Goal: Contribute content: Contribute content

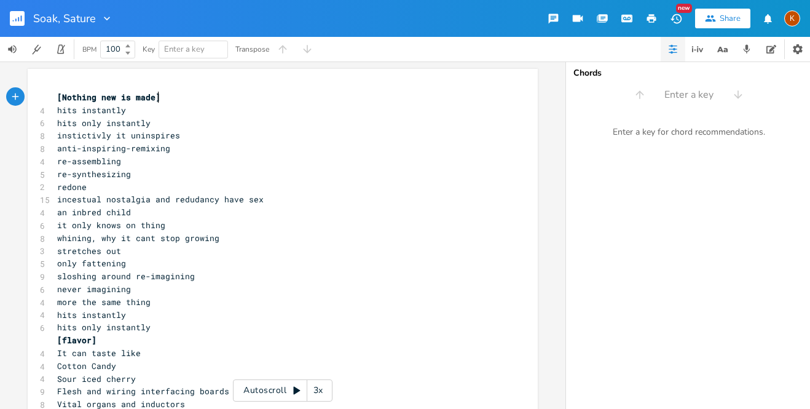
click at [21, 12] on rect "button" at bounding box center [17, 18] width 15 height 15
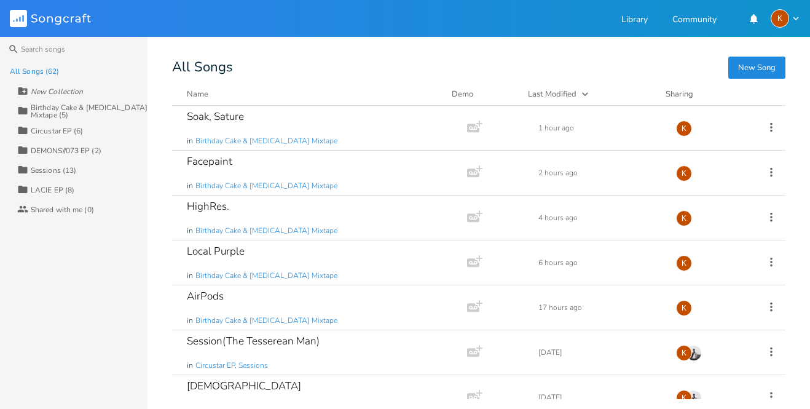
click at [63, 111] on div "Birthday Cake & [MEDICAL_DATA] Mixtape (5)" at bounding box center [89, 111] width 117 height 15
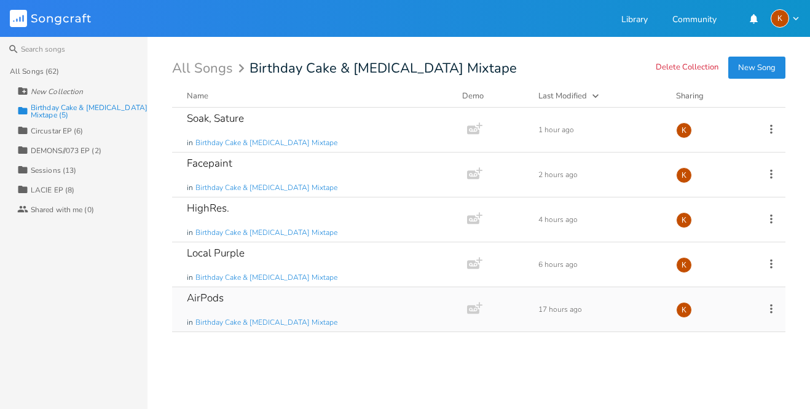
click at [343, 321] on div "AirPods in Birthday Cake & [MEDICAL_DATA] Mixtape" at bounding box center [317, 309] width 261 height 44
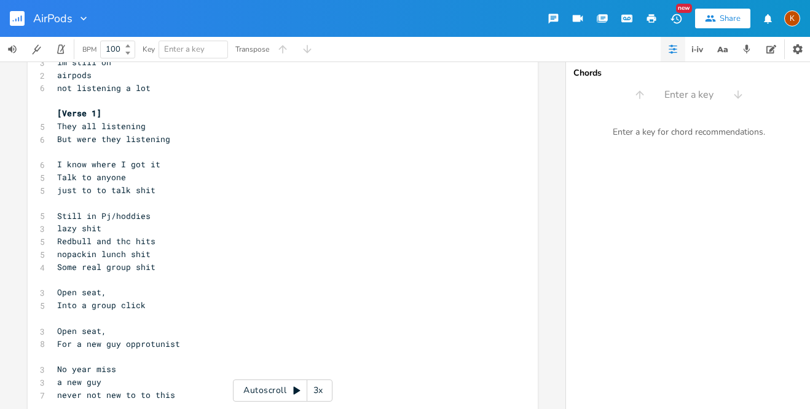
scroll to position [100, 0]
click at [343, 324] on pre "Open seat," at bounding box center [277, 330] width 444 height 13
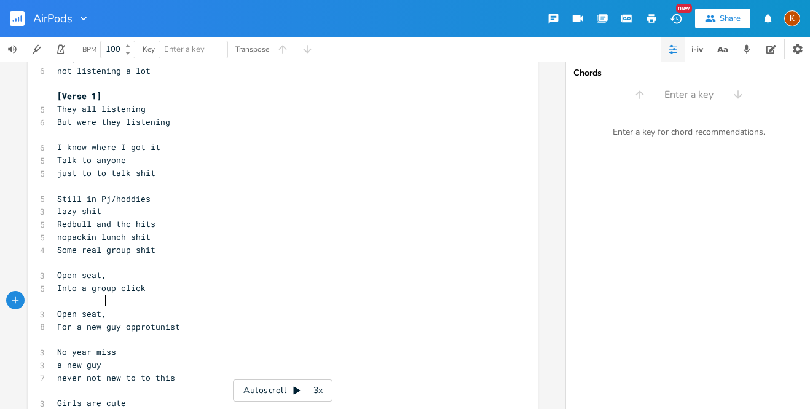
click at [103, 231] on span "nopackin lunch shit" at bounding box center [103, 236] width 93 height 11
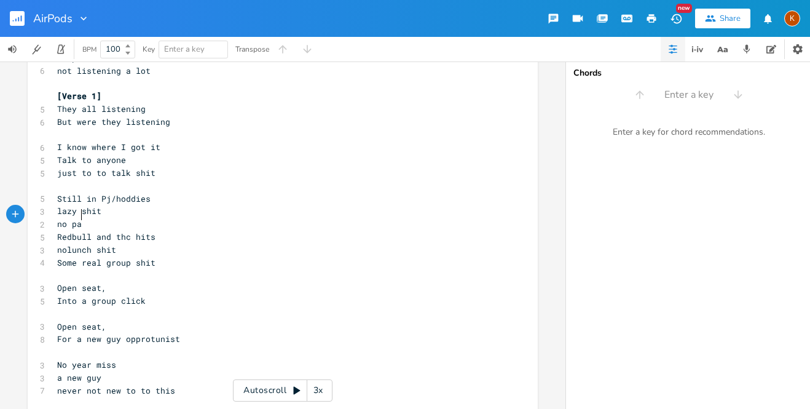
scroll to position [0, 20]
type textarea "no packed lunches"
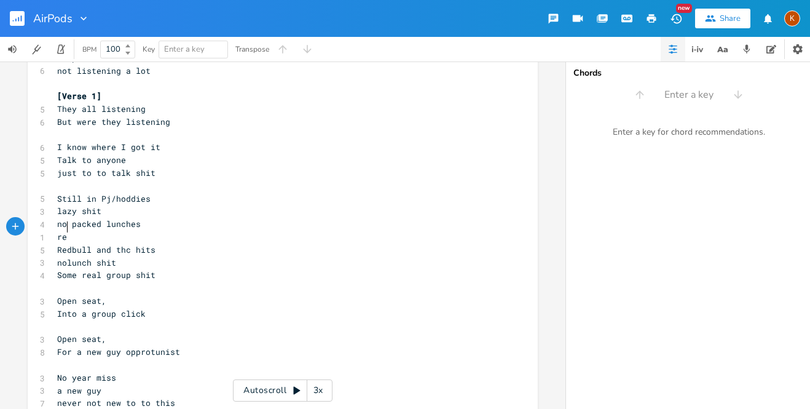
type textarea "[MEDICAL_DATA]"
type textarea "al layz"
type textarea "zy shit"
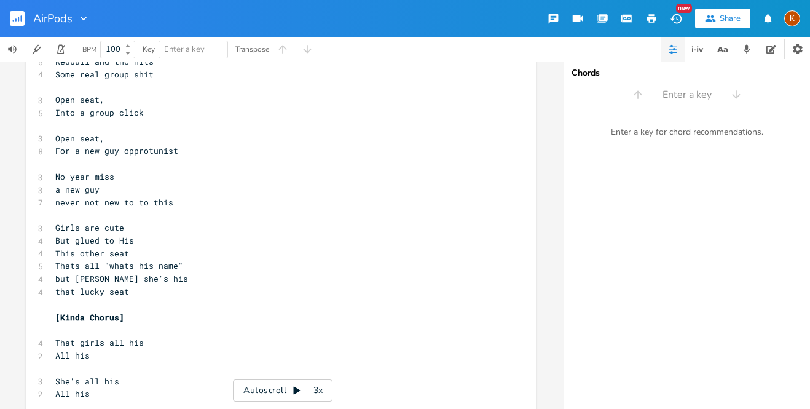
scroll to position [309, 0]
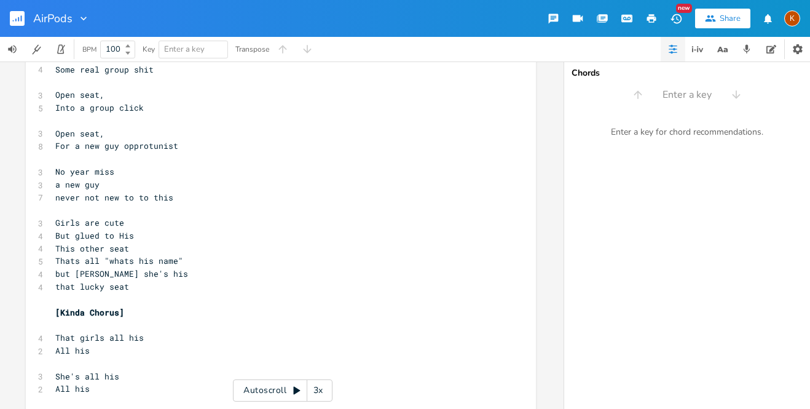
click at [55, 243] on span "This other seat" at bounding box center [92, 248] width 74 height 11
type textarea "he"
type textarea "e's"
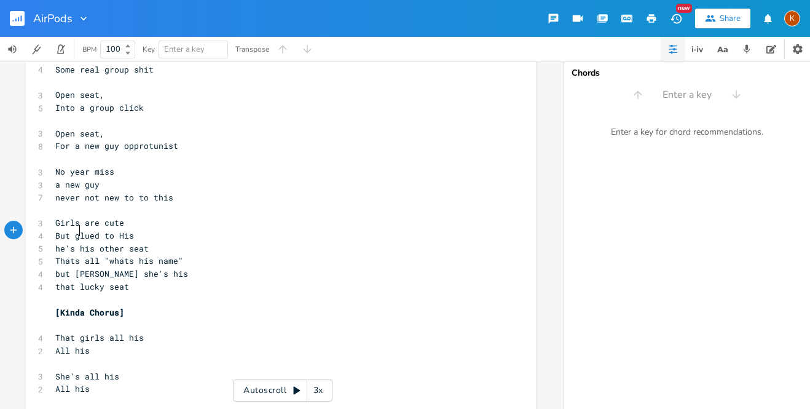
type textarea "t"
type textarea "edb"
type textarea "bitch"
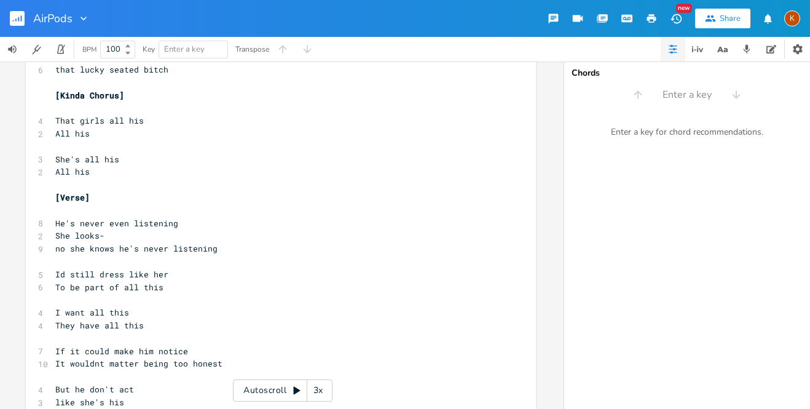
scroll to position [527, 0]
click at [227, 241] on pre "no she knows he's never listening" at bounding box center [275, 247] width 444 height 13
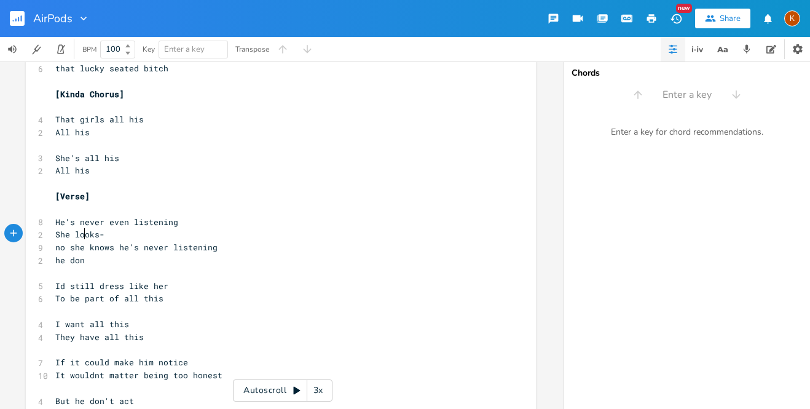
type textarea "he don't"
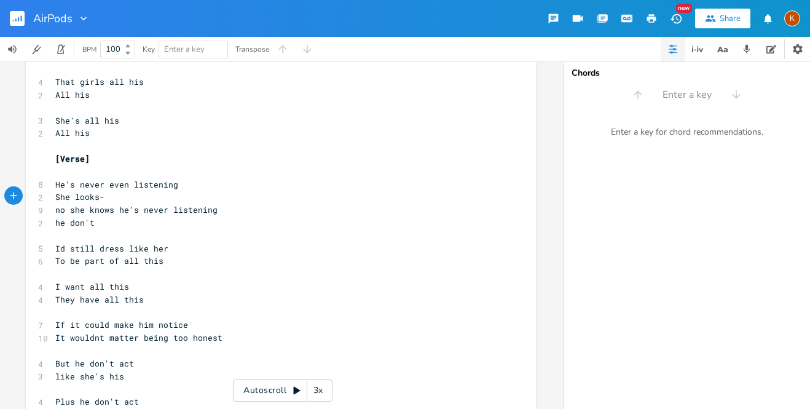
scroll to position [568, 0]
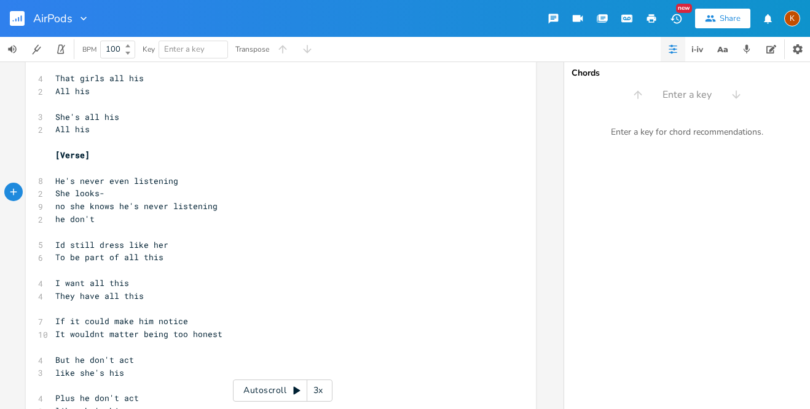
click at [166, 238] on pre "Id still dress like her" at bounding box center [275, 244] width 444 height 13
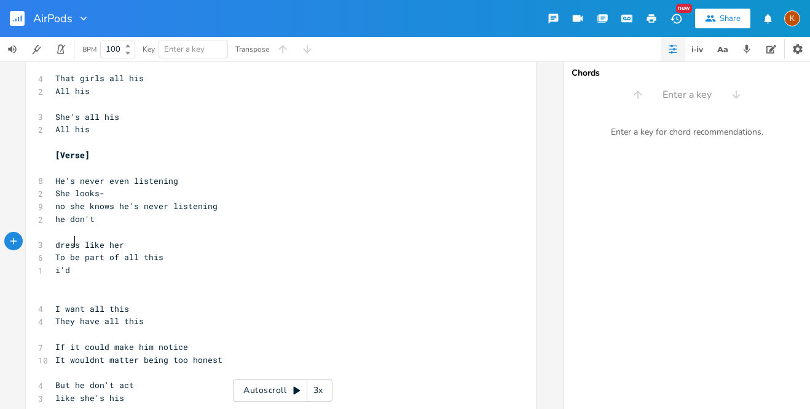
type textarea "i'd re"
type textarea "derss"
type textarea "ress like her"
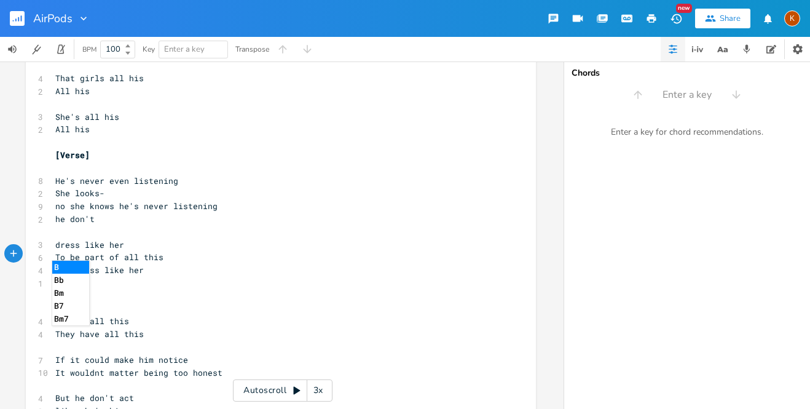
type textarea "be"
type textarea "be part"
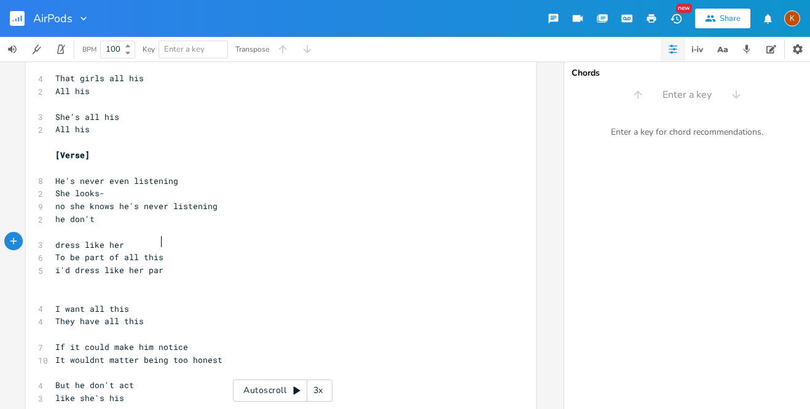
scroll to position [0, 17]
type textarea "part"
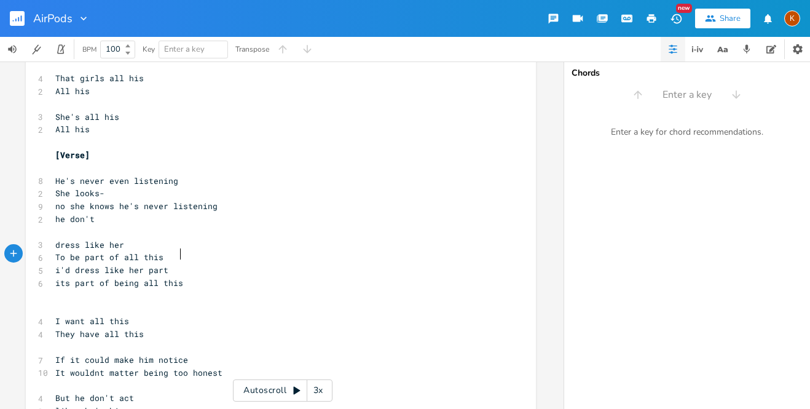
type textarea "its part of being all this"
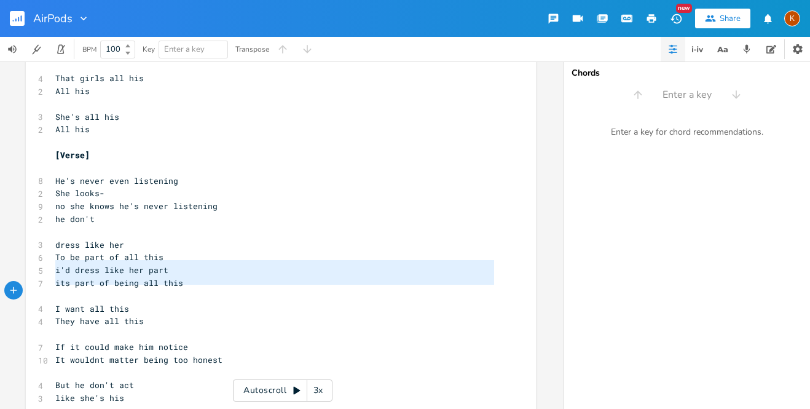
type textarea "I want all this They have all this"
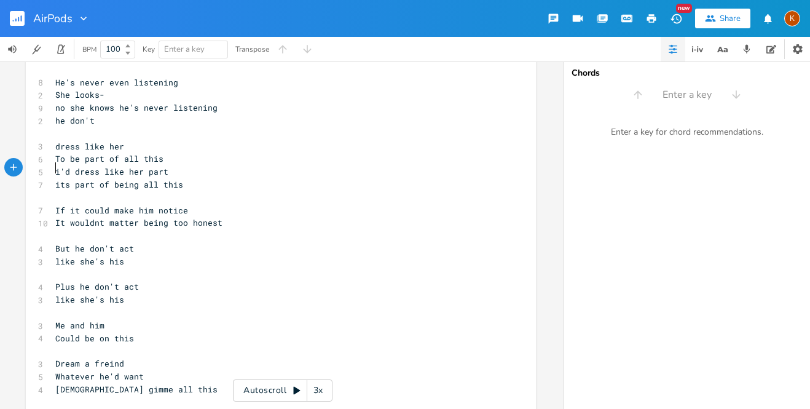
scroll to position [673, 0]
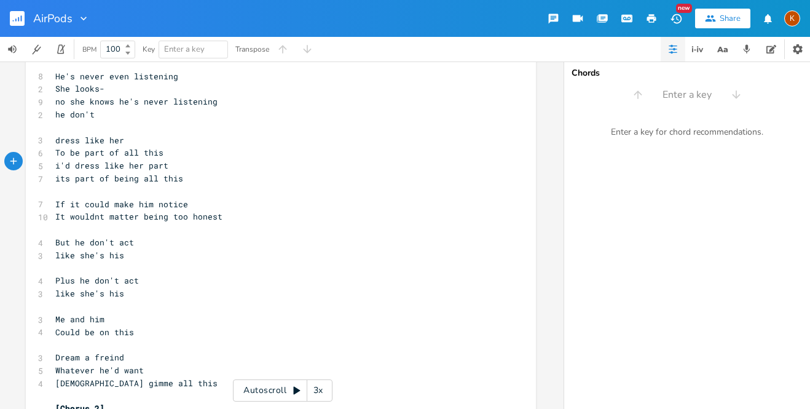
click at [58, 390] on pre "​" at bounding box center [275, 396] width 444 height 13
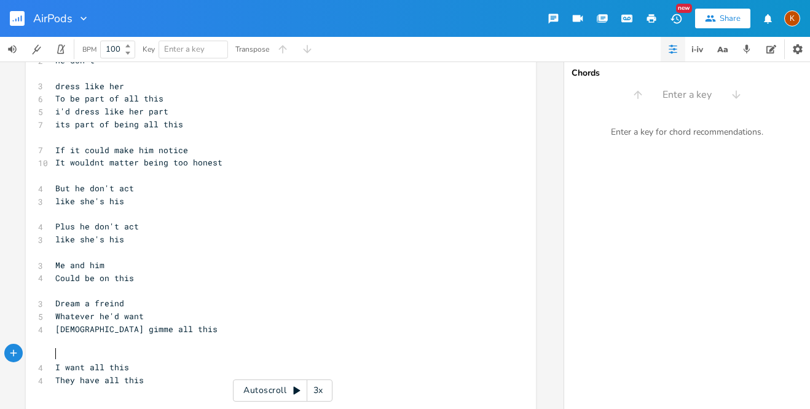
scroll to position [723, 0]
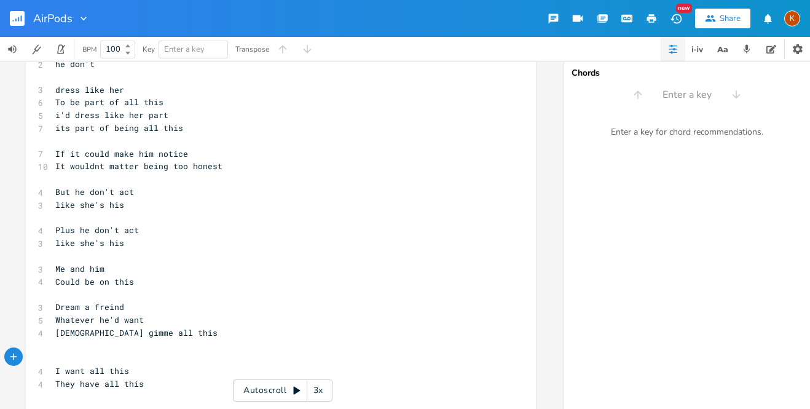
click at [143, 339] on pre "​" at bounding box center [275, 345] width 444 height 13
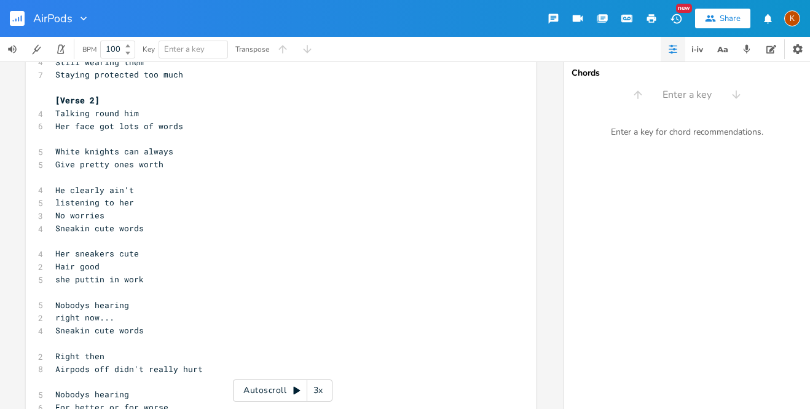
scroll to position [1138, 0]
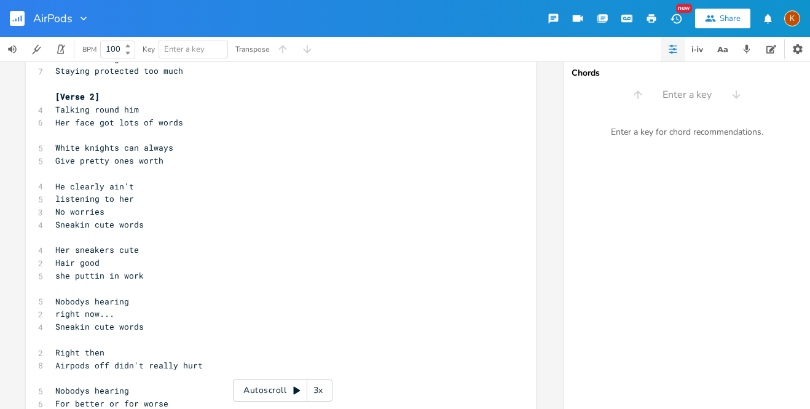
click at [104, 359] on pre "Airpods off didn't really hurt" at bounding box center [275, 365] width 444 height 13
type textarea "off"
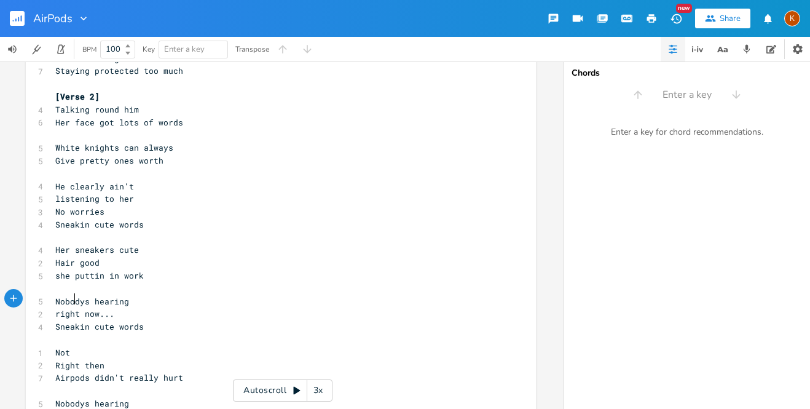
scroll to position [0, 15]
type textarea "Not often"
type textarea "but,"
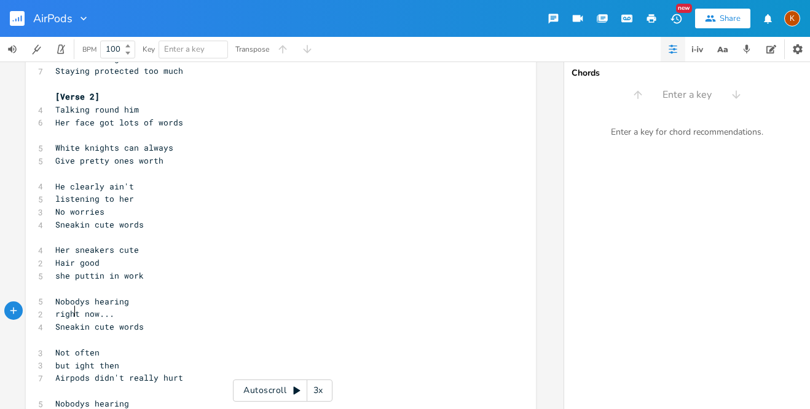
type textarea "r"
type textarea "off"
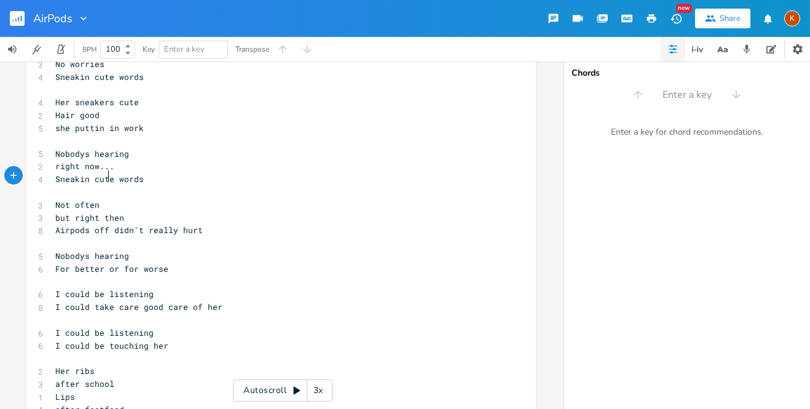
scroll to position [1277, 0]
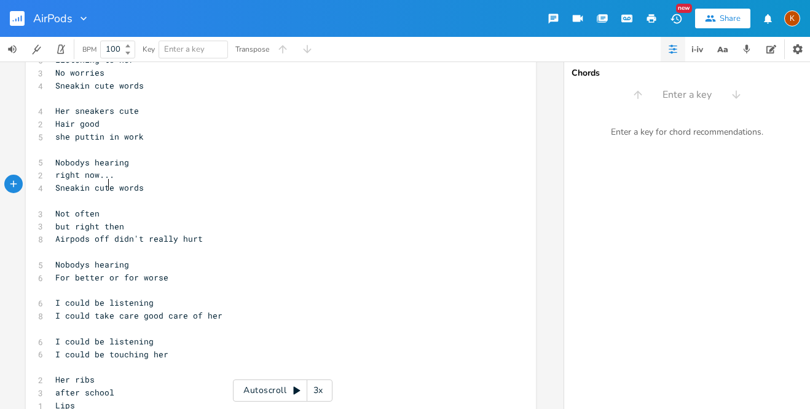
click at [110, 284] on pre "​" at bounding box center [275, 290] width 444 height 13
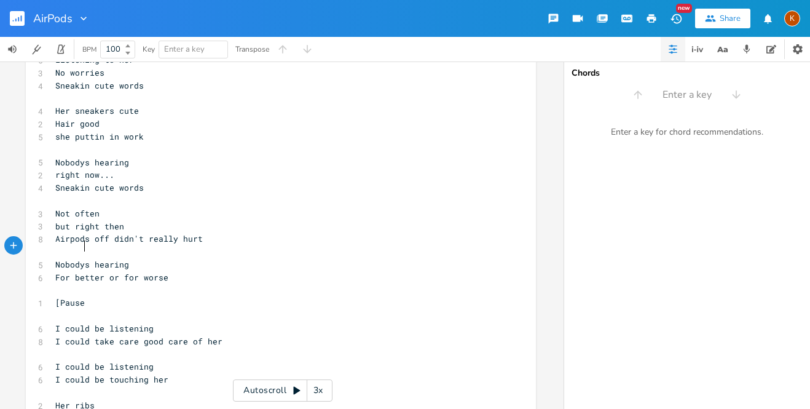
type textarea "[Pause]"
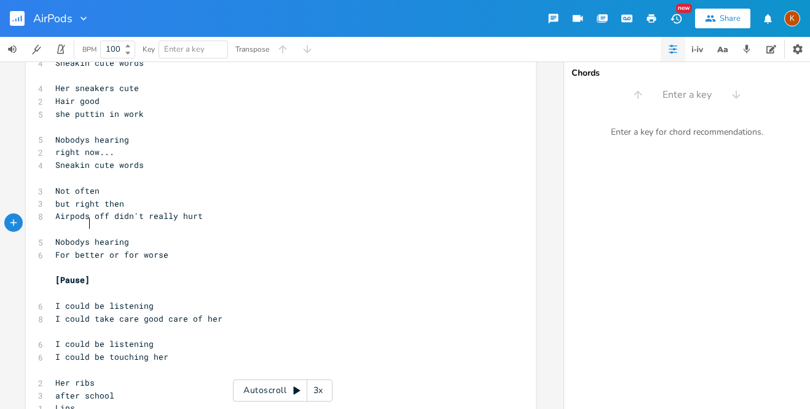
scroll to position [1305, 0]
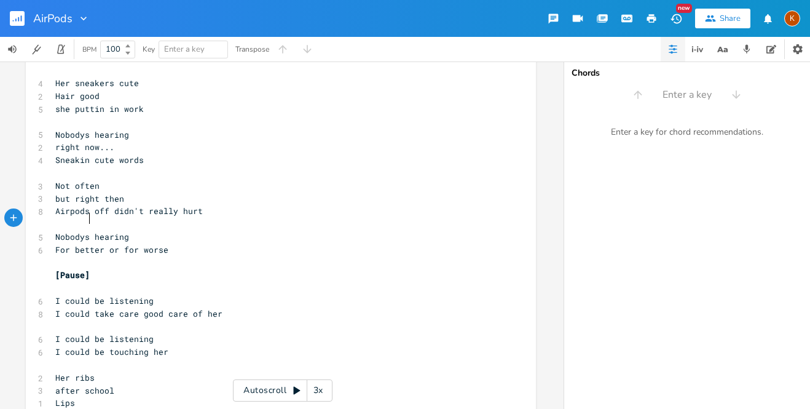
click at [158, 308] on span "I could take care good care of her" at bounding box center [138, 313] width 167 height 11
type textarea "better"
type textarea "..."
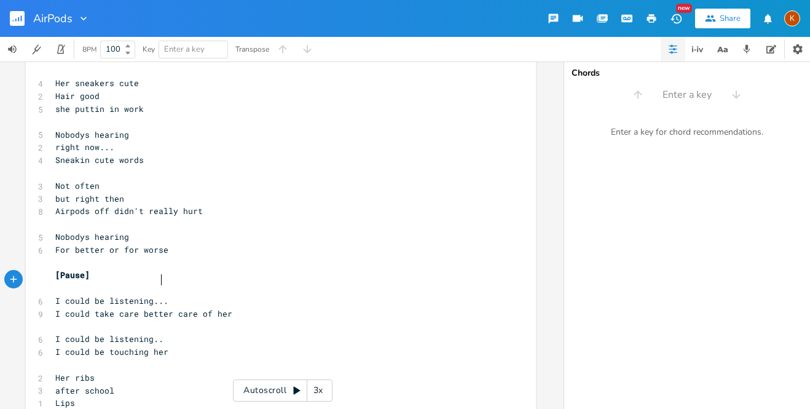
type textarea "..."
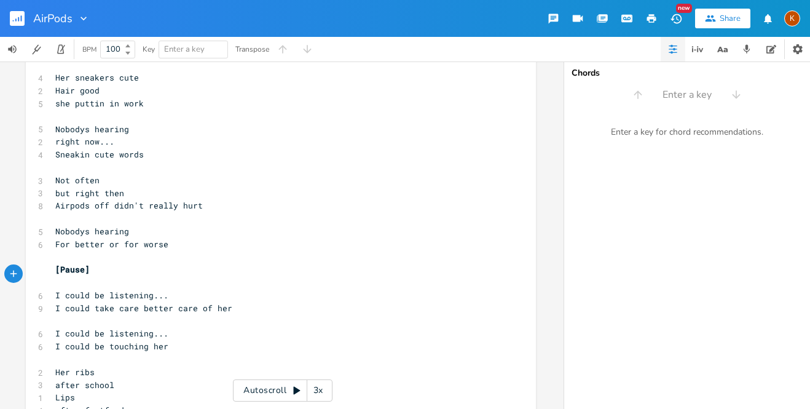
scroll to position [1311, 0]
type textarea "more of"
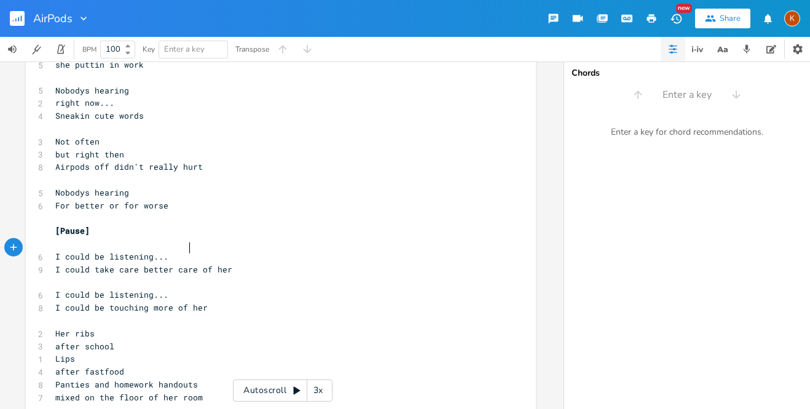
scroll to position [1351, 0]
click at [55, 351] on span "Lips" at bounding box center [65, 356] width 20 height 11
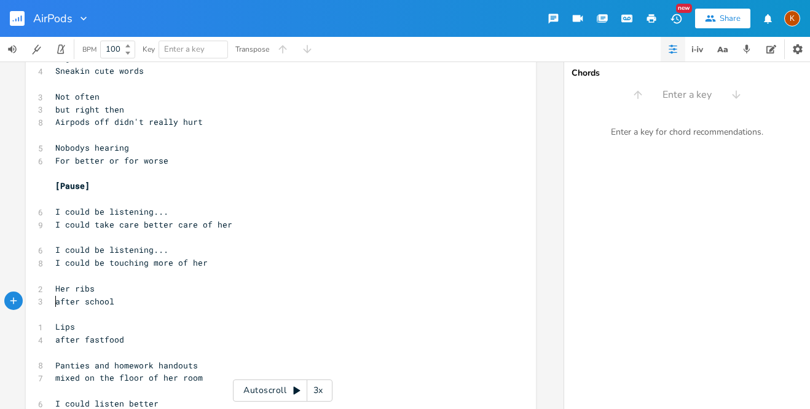
scroll to position [1394, 0]
click at [90, 359] on span "Panties and homework handouts" at bounding box center [126, 364] width 143 height 11
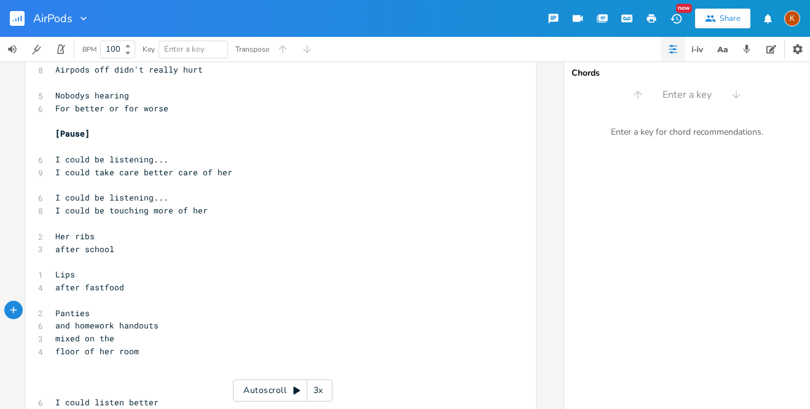
scroll to position [0, 2]
type textarea "[Pause]"
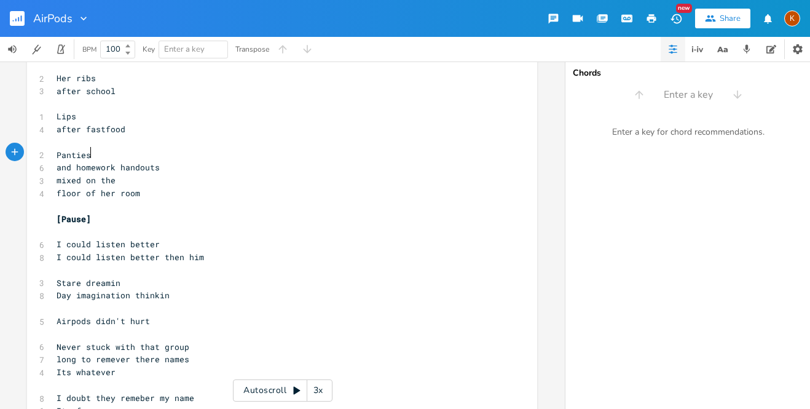
scroll to position [1602, 0]
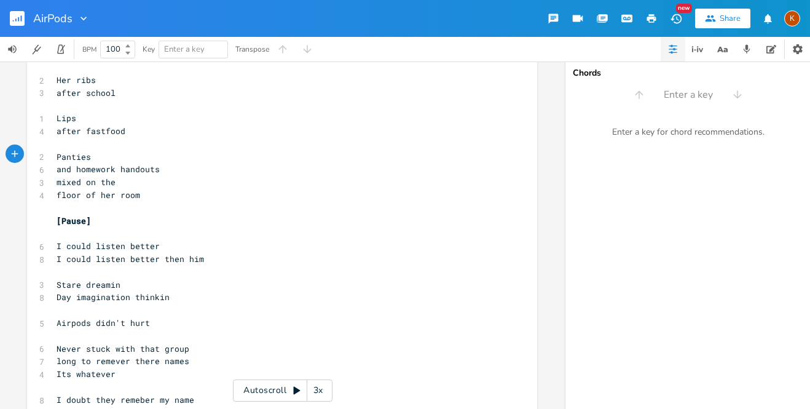
click at [149, 316] on pre "Airpods didn't hurt" at bounding box center [276, 322] width 444 height 13
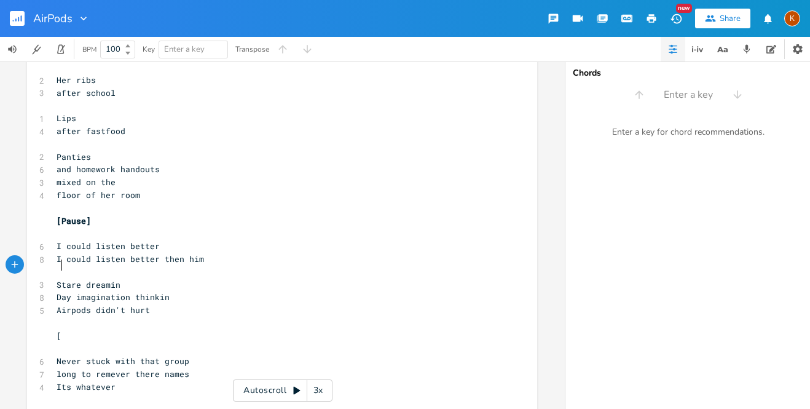
scroll to position [0, 2]
type textarea "[Song zoom out or something]"
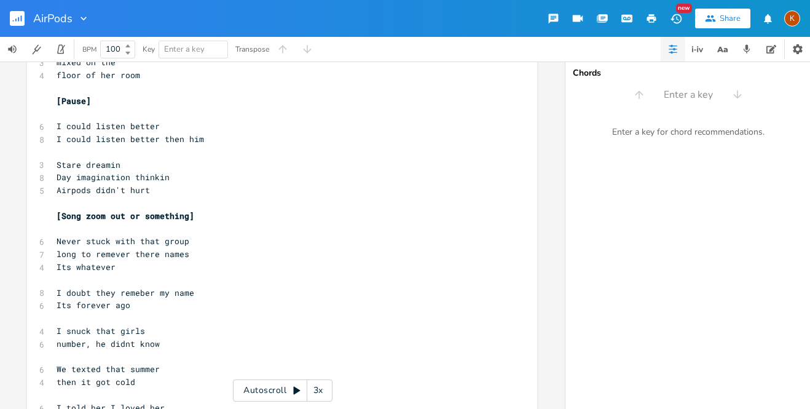
scroll to position [1727, 0]
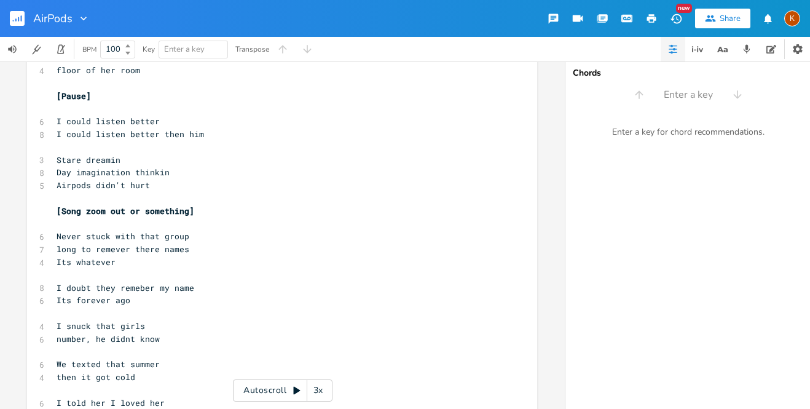
click at [112, 243] on span "long to remever there names" at bounding box center [123, 248] width 133 height 11
type textarea "b"
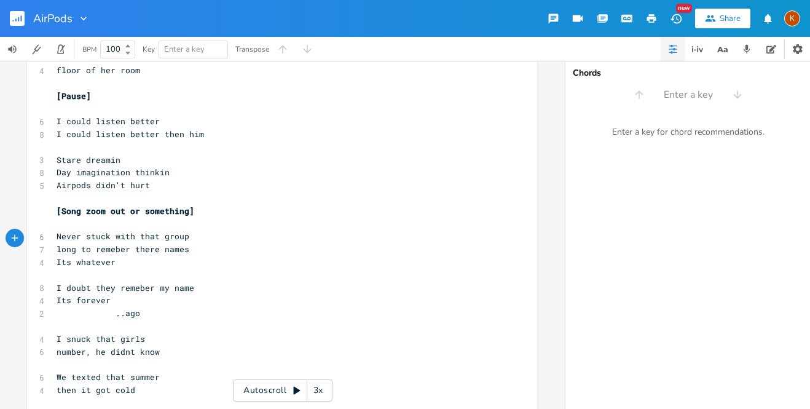
type textarea "..."
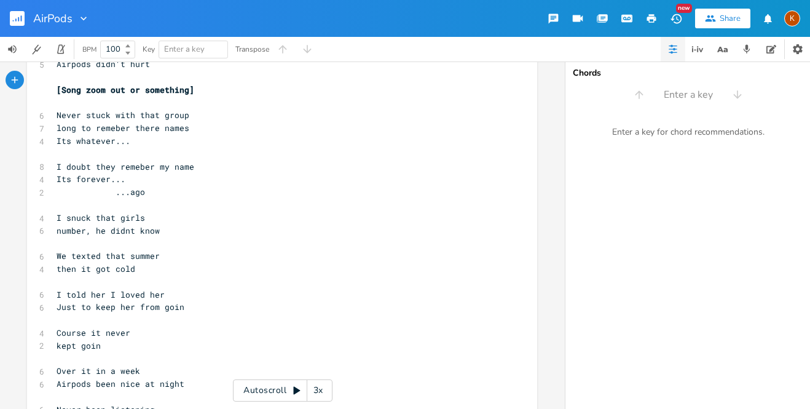
scroll to position [1848, 0]
type textarea "a"
type textarea "airpods been nice"
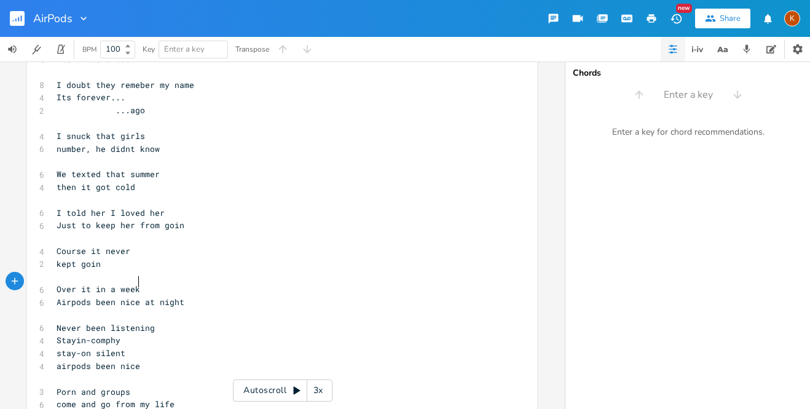
scroll to position [1934, 0]
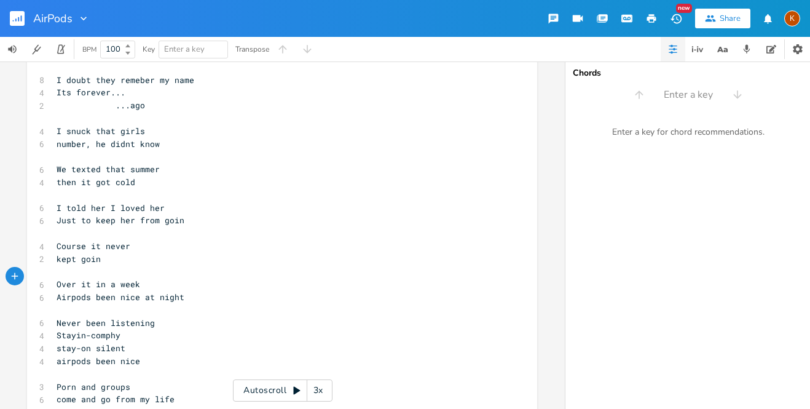
click at [57, 381] on span "Porn and groups" at bounding box center [94, 386] width 74 height 11
type textarea "liek"
type textarea "ke"
type textarea "and"
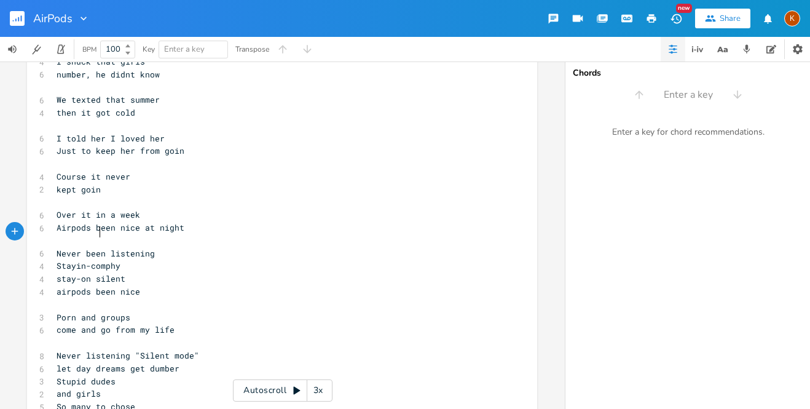
scroll to position [1999, 0]
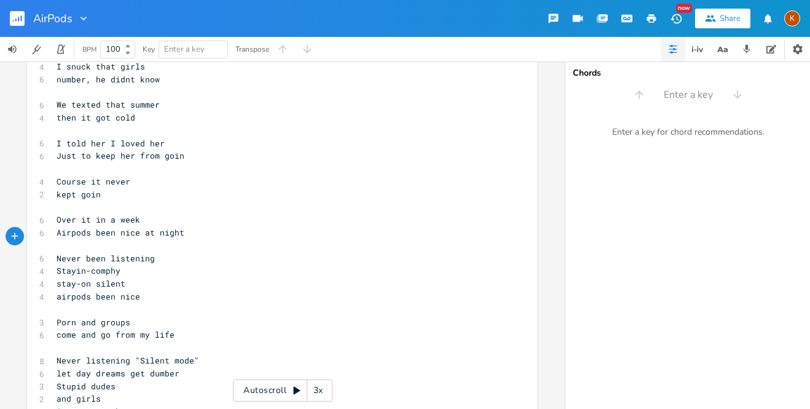
click at [57, 380] on span "Stupid dudes" at bounding box center [86, 385] width 59 height 11
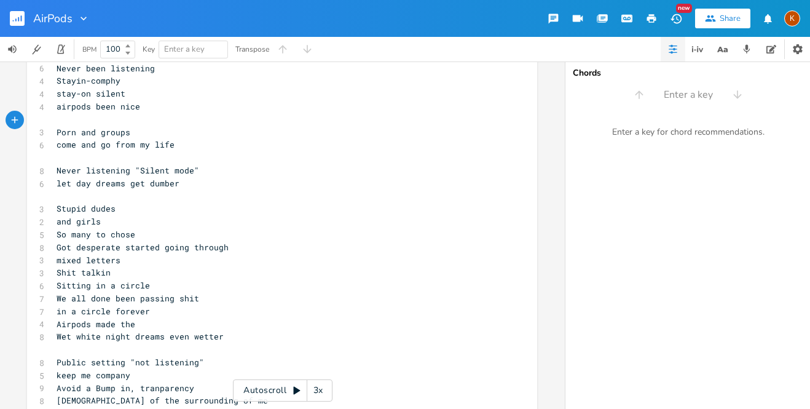
scroll to position [2188, 0]
type textarea "[DEMOGRAPHIC_DATA] of the surrounding of me"
drag, startPoint x: 194, startPoint y: 302, endPoint x: 47, endPoint y: 310, distance: 147.1
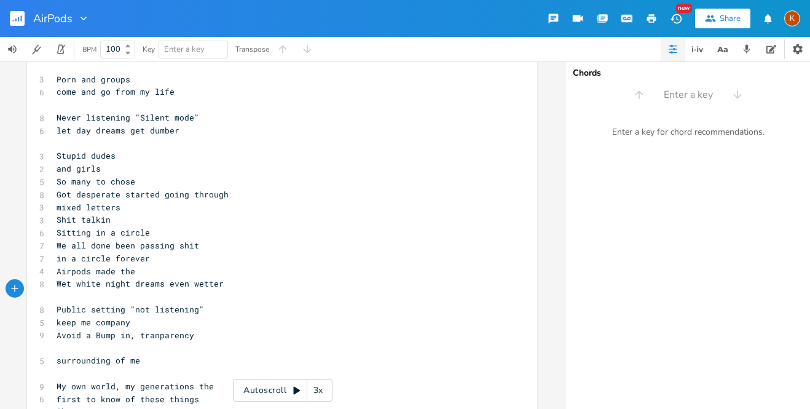
click at [120, 380] on span "My own world, my generations the" at bounding box center [135, 385] width 157 height 11
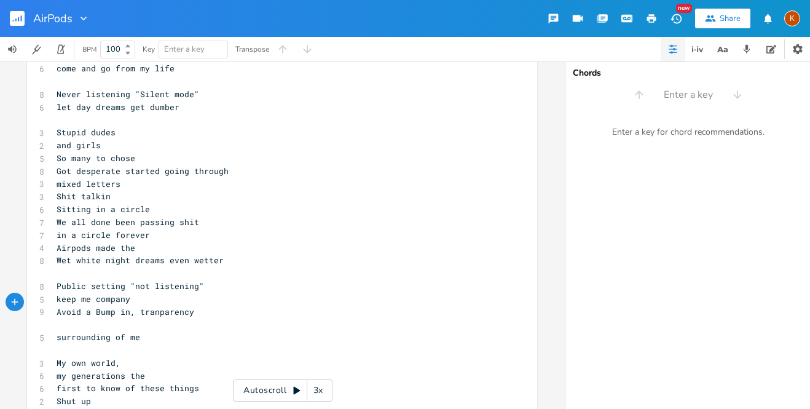
type textarea "..."
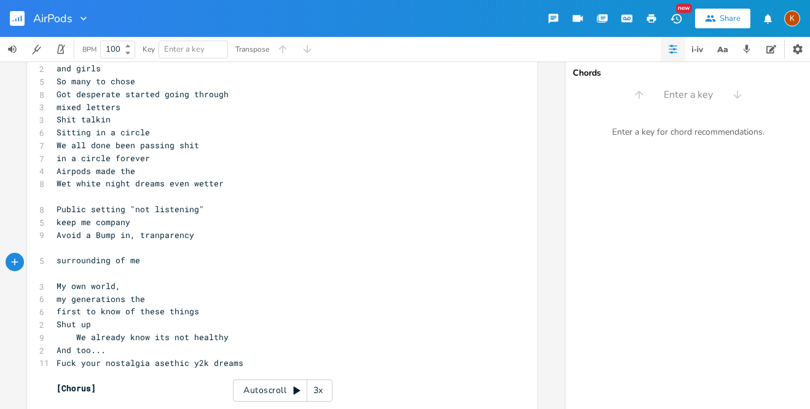
scroll to position [2346, 0]
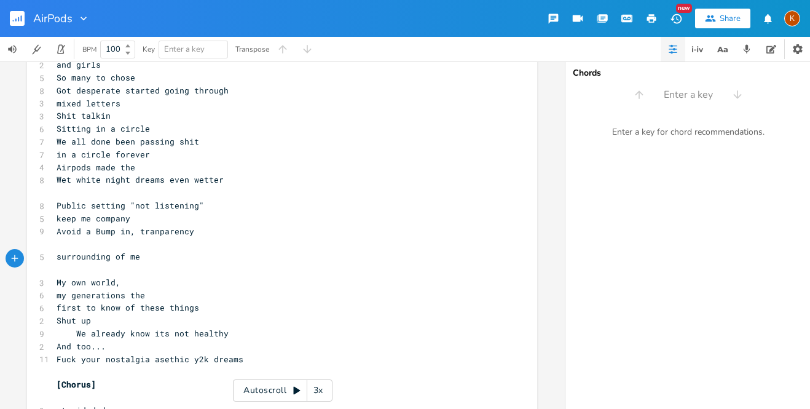
click at [57, 289] on span "my generations the" at bounding box center [101, 294] width 88 height 11
click at [57, 315] on span "Shut up" at bounding box center [74, 320] width 34 height 11
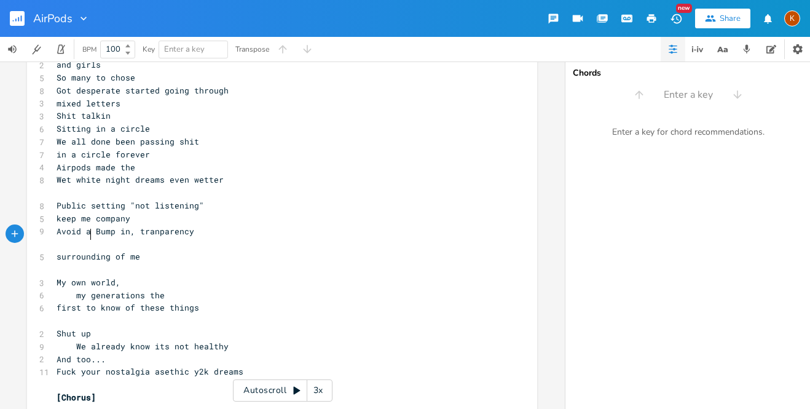
type textarea ":"
type textarea "f"
type textarea "\"
type textarea ":"
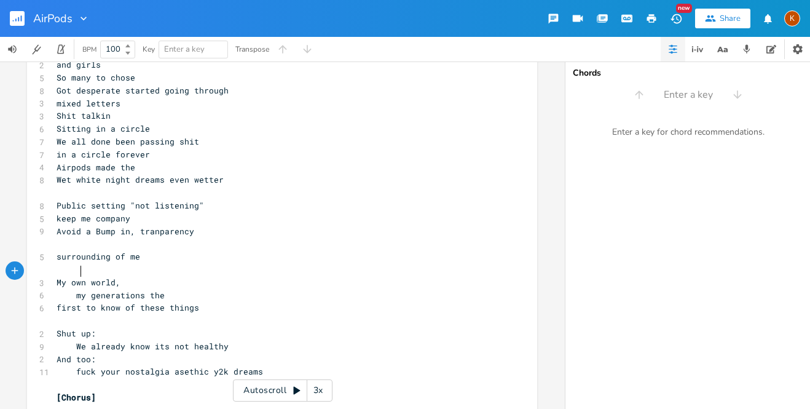
type textarea "F"
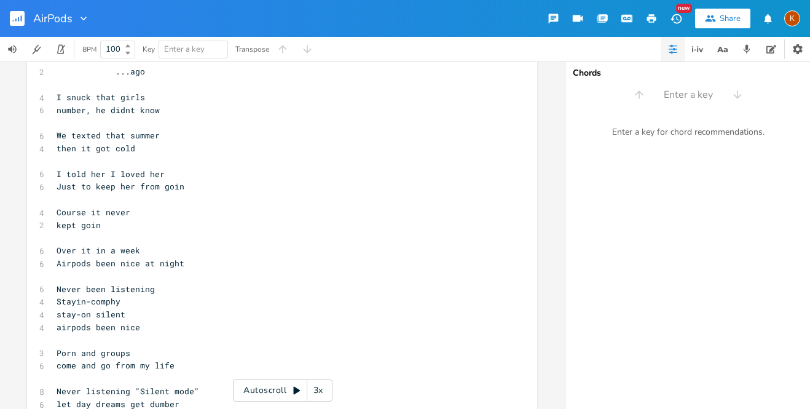
scroll to position [2001, 0]
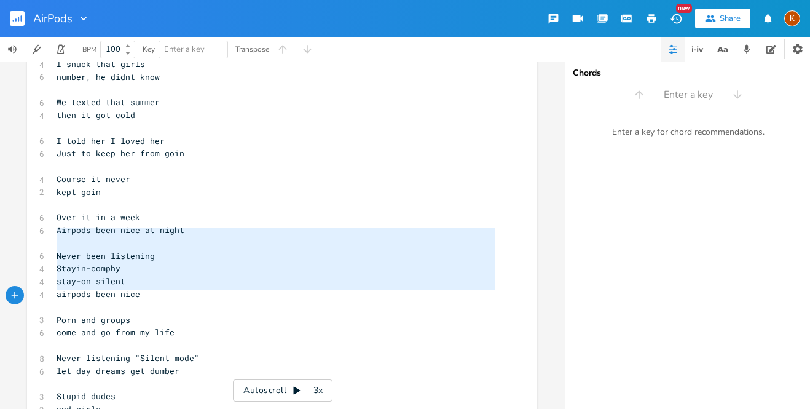
drag, startPoint x: 53, startPoint y: 235, endPoint x: 184, endPoint y: 297, distance: 144.9
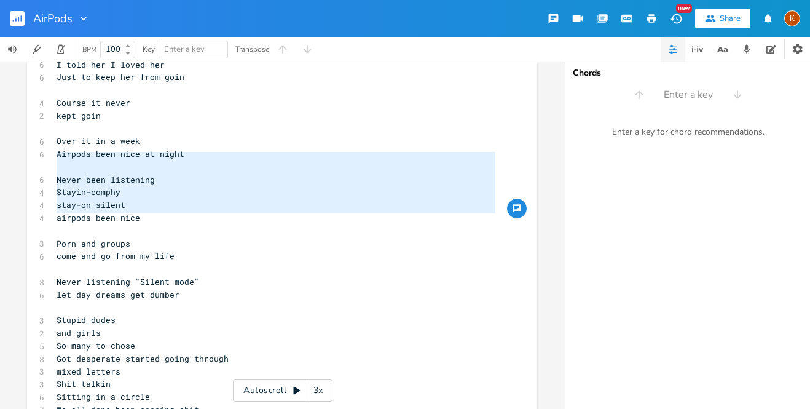
scroll to position [2079, 0]
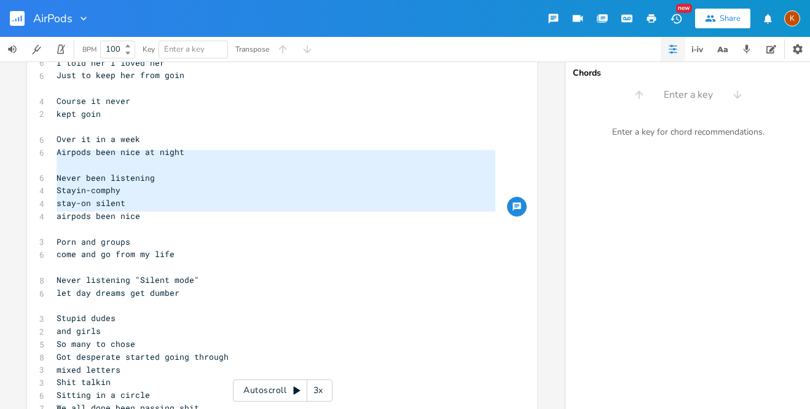
type textarea "Porn and groups come and go from my life Never listening "Silent mode""
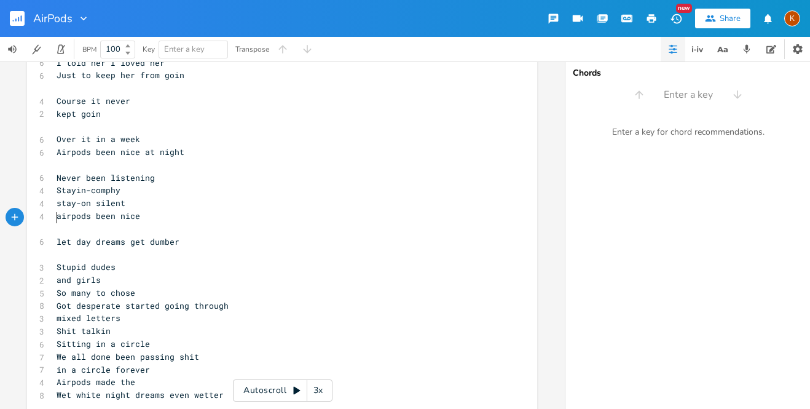
type textarea "Got desperate started going through"
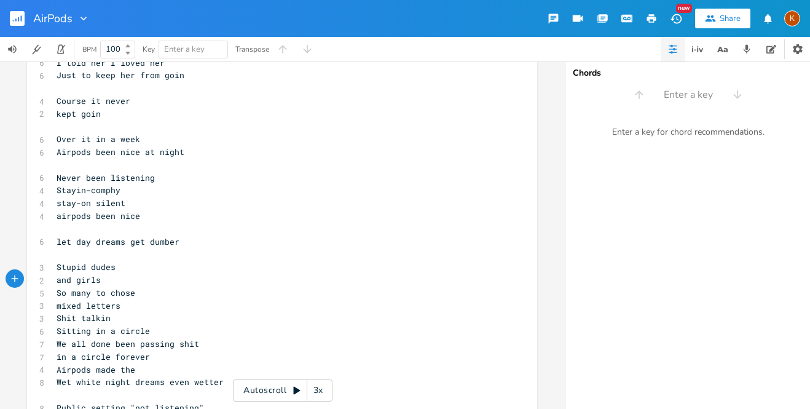
type textarea "Airpods made the"
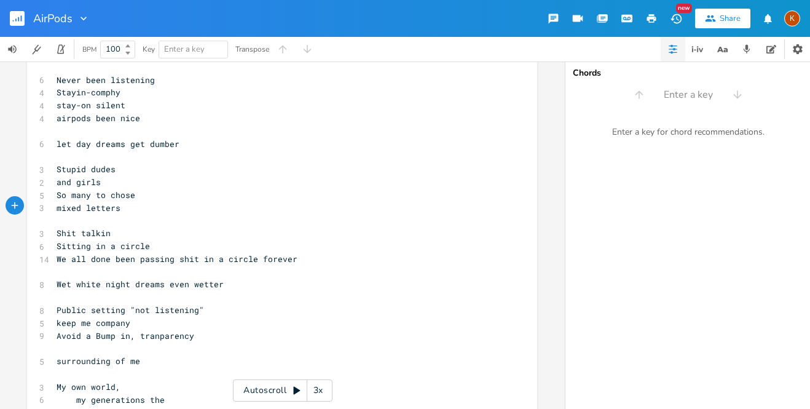
scroll to position [2178, 0]
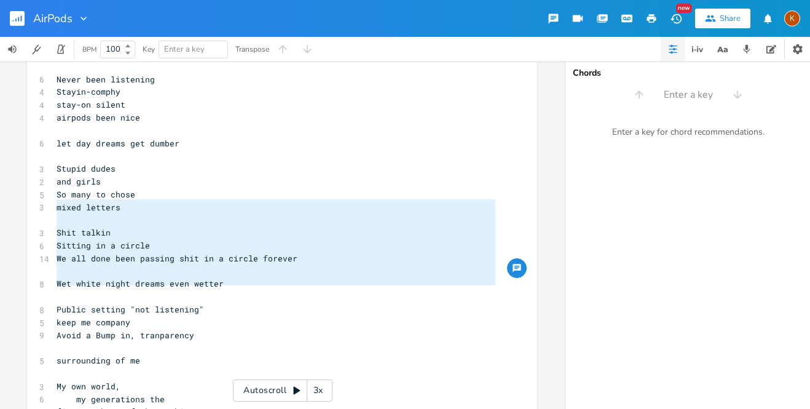
type textarea "Public setting "not listening" keep me company Avoid a Bump in, tranparency sur…"
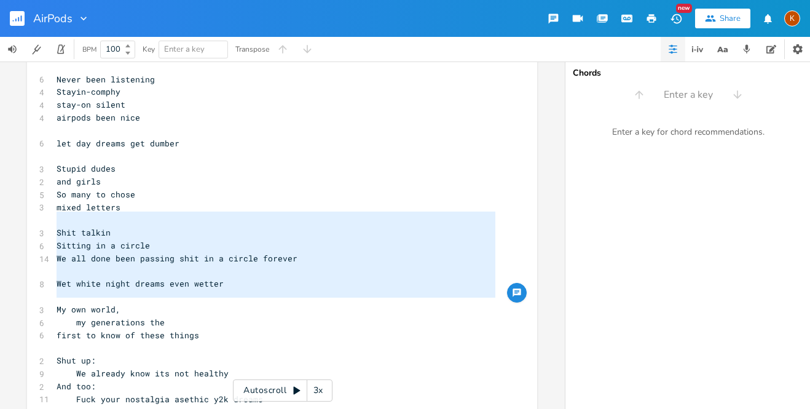
type textarea "My own world, my generations the first to know of these things Shut up: We alre…"
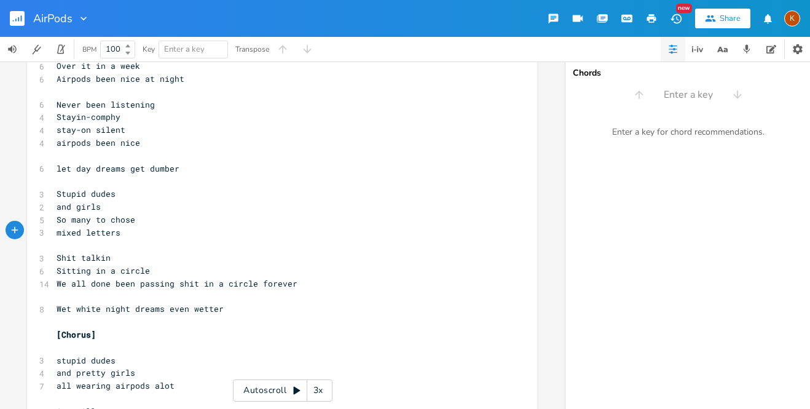
scroll to position [2150, 0]
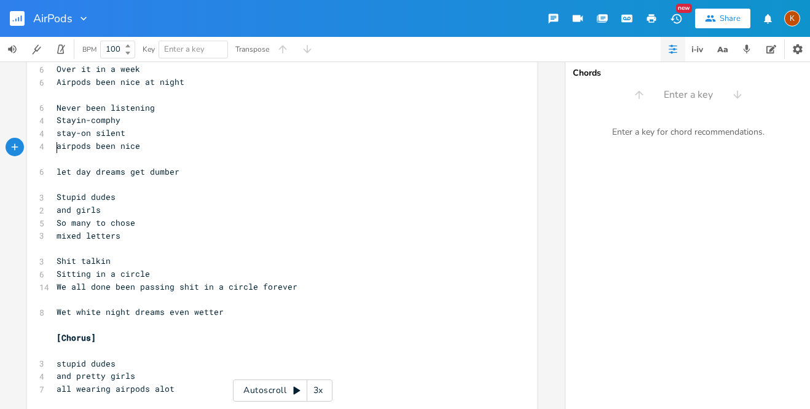
click at [57, 230] on span "mixed letters" at bounding box center [89, 235] width 64 height 11
type textarea "fro"
type textarea "from"
type textarea "&"
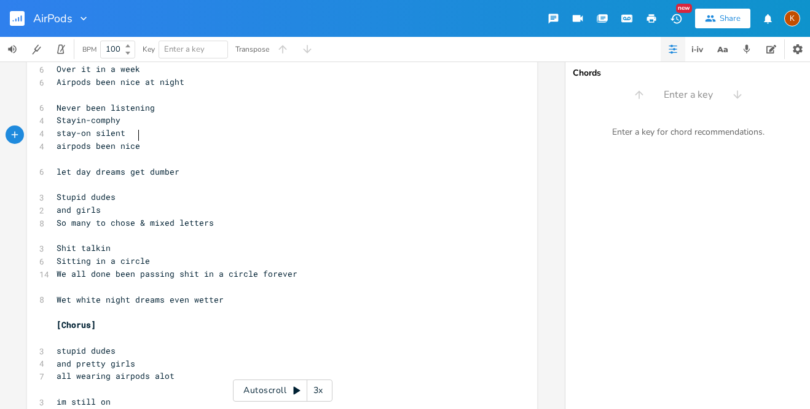
scroll to position [0, 2]
click at [109, 268] on span "We all done been passing shit in a circle forever" at bounding box center [177, 273] width 241 height 11
type textarea "'ll"
click at [227, 293] on pre "Wet white night dreams even wetter" at bounding box center [276, 299] width 444 height 13
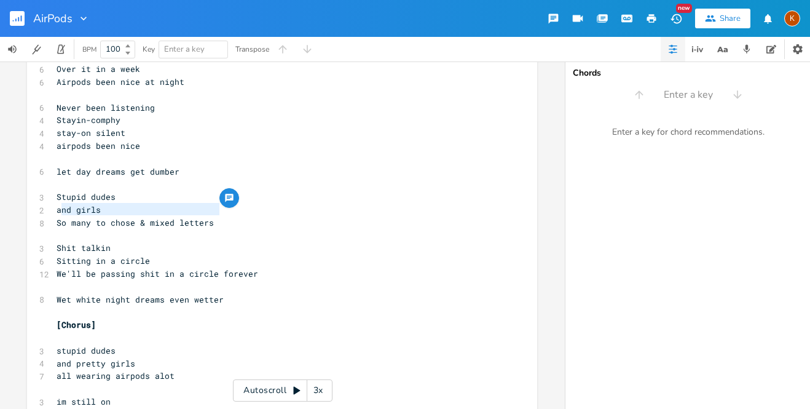
type textarea "Wet white night dreams even wetter"
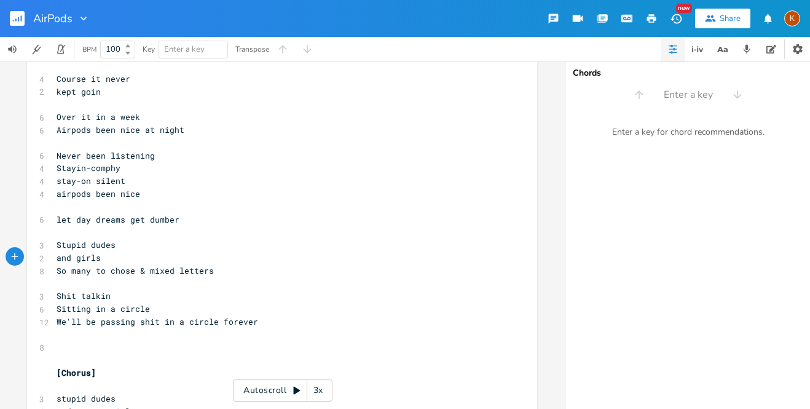
scroll to position [2100, 0]
click at [184, 214] on pre "let day dreams get dumber" at bounding box center [276, 220] width 444 height 13
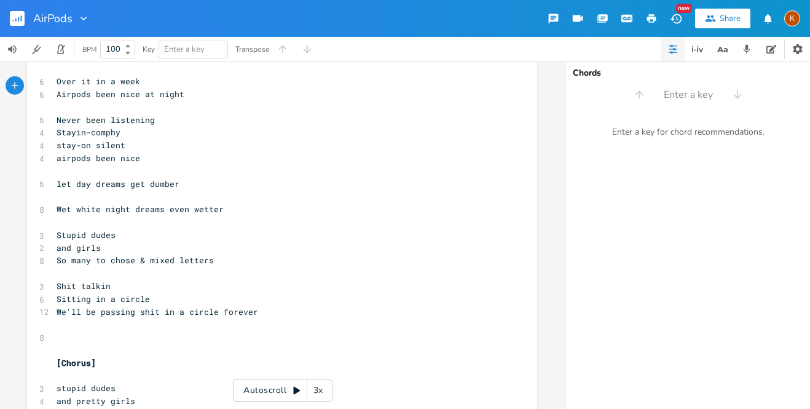
scroll to position [2140, 0]
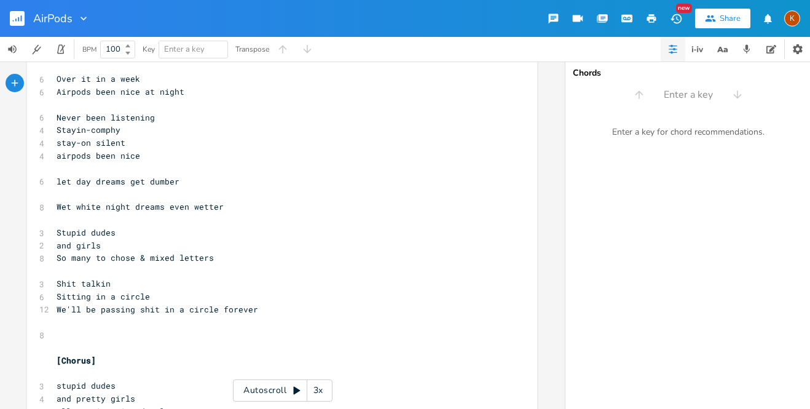
click at [73, 315] on pre "​" at bounding box center [276, 321] width 444 height 13
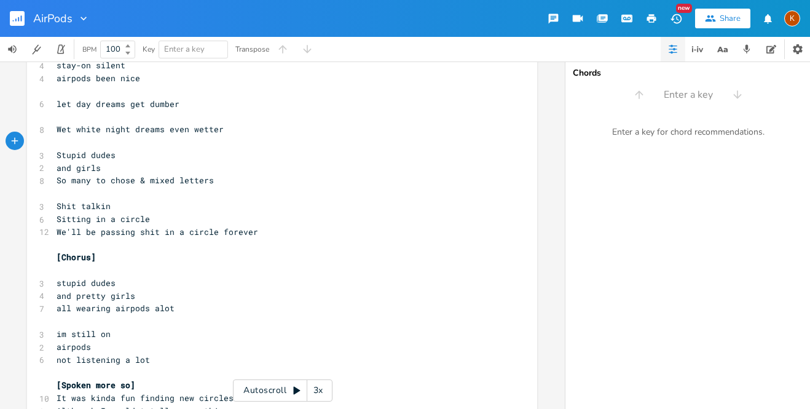
scroll to position [2221, 0]
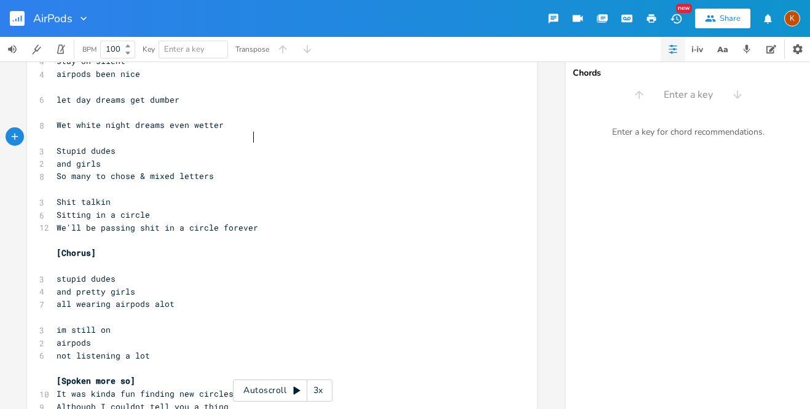
click at [124, 375] on span "[Spoken more so]" at bounding box center [96, 380] width 79 height 11
type textarea "Ending"
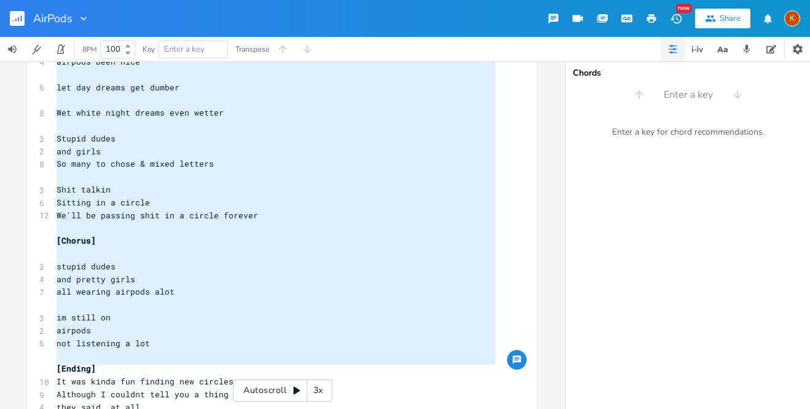
scroll to position [2230, 0]
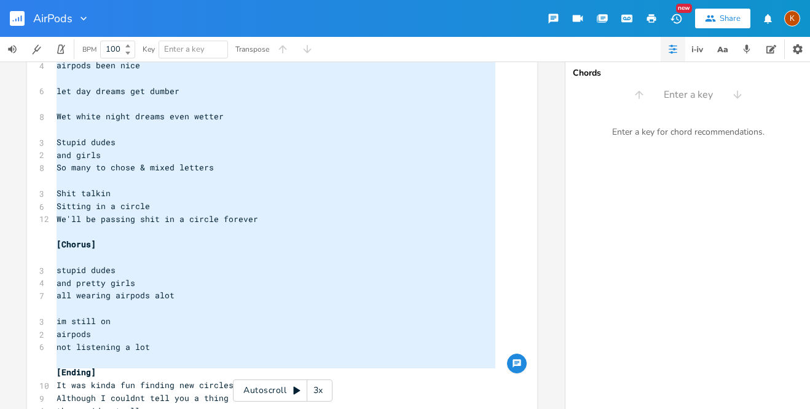
type textarea "[Chorus] stupid dudes and pretty girls all wearing airpods alot im still on air…"
click at [178, 328] on pre "airpods" at bounding box center [276, 334] width 444 height 13
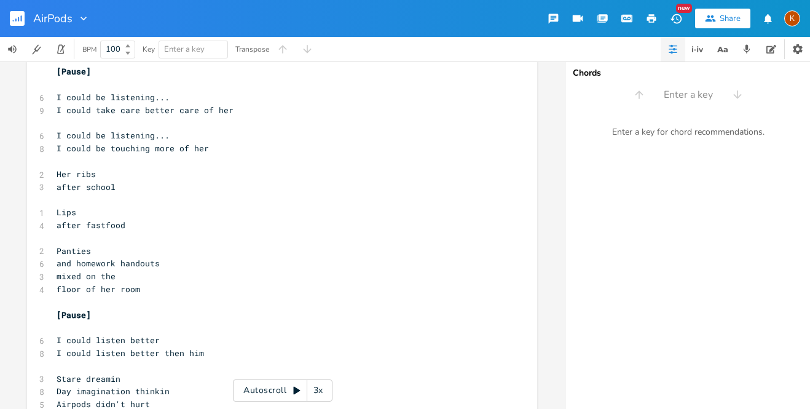
scroll to position [1448, 0]
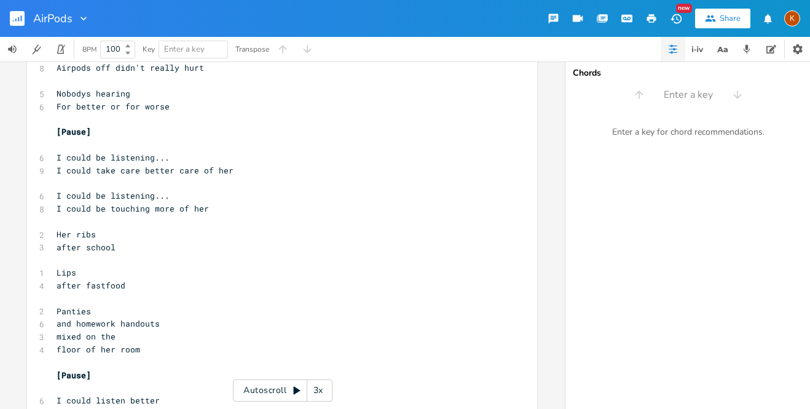
click at [104, 305] on pre "Panties" at bounding box center [276, 311] width 444 height 13
click at [71, 318] on span "and homework handouts" at bounding box center [108, 323] width 103 height 11
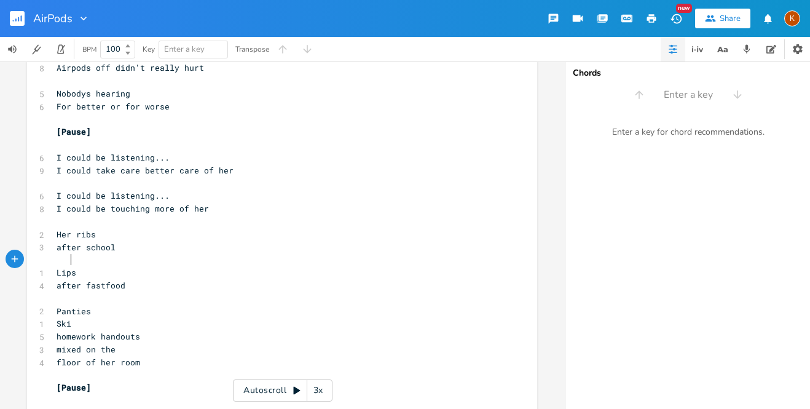
type textarea "Skir"
type textarea "tock"
type textarea "Sweat"
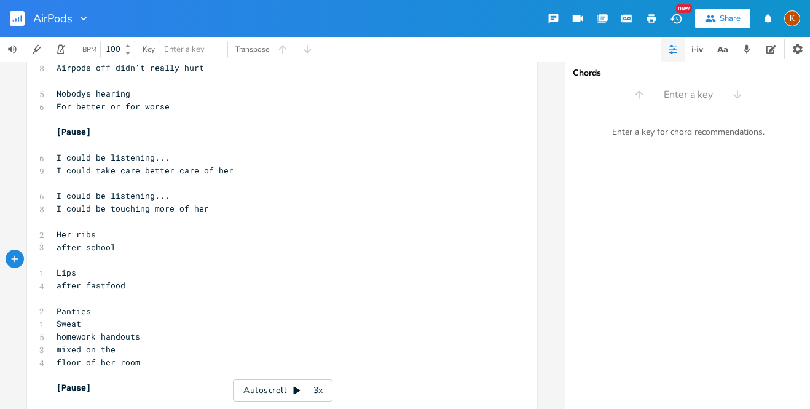
scroll to position [0, 23]
type textarea "assignments."
type textarea "."
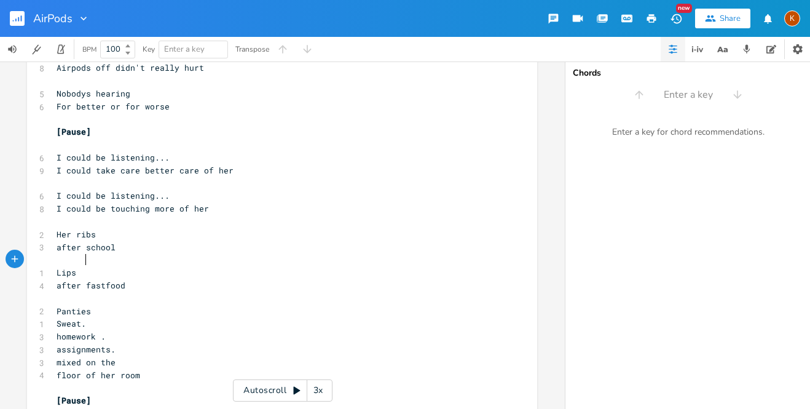
scroll to position [0, 2]
type textarea "."
type textarea "s"
type textarea "handout"
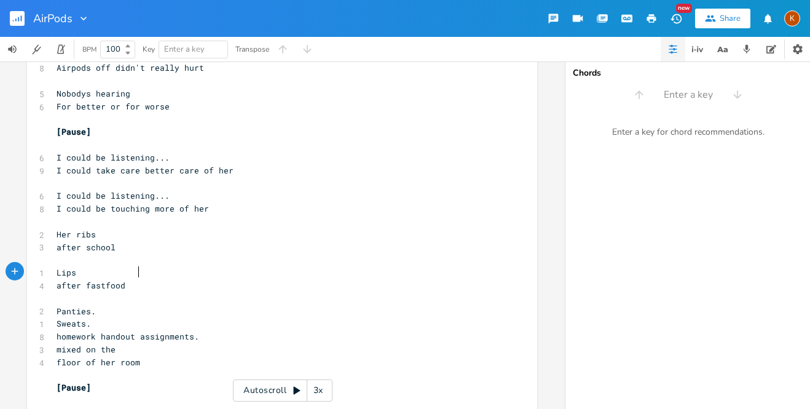
scroll to position [0, 2]
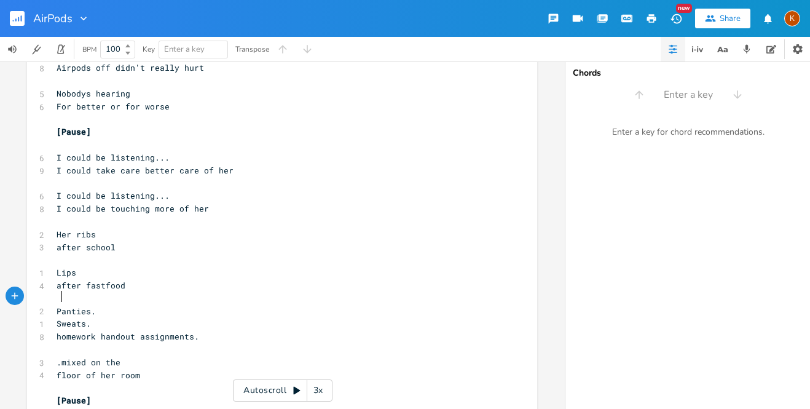
type textarea "..."
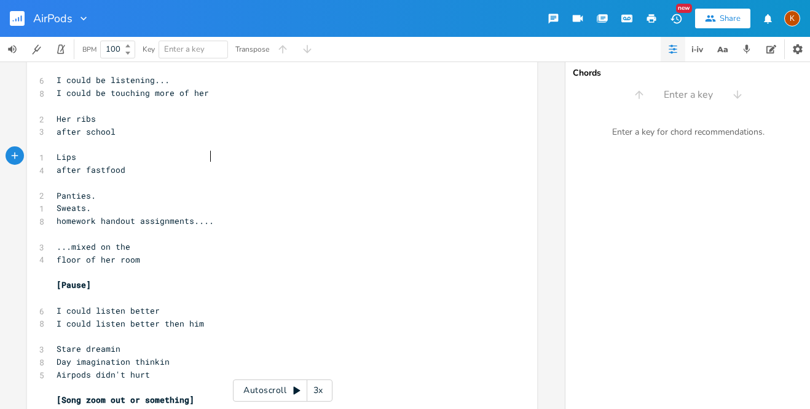
scroll to position [1564, 0]
click at [220, 316] on pre "I could listen better then him" at bounding box center [276, 322] width 444 height 13
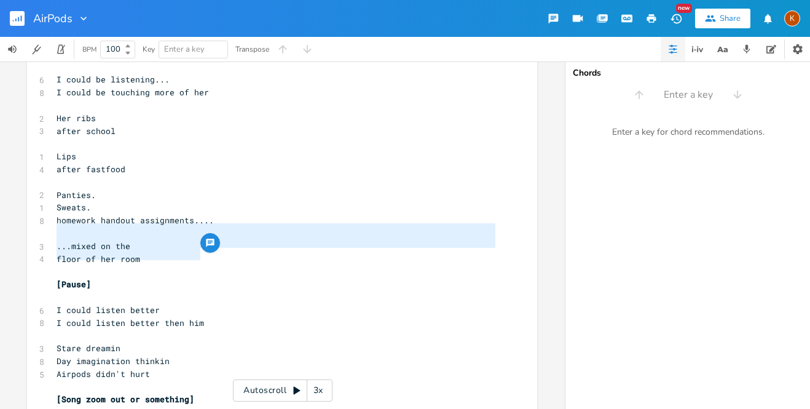
type textarea "I could listen better I could listen better then him"
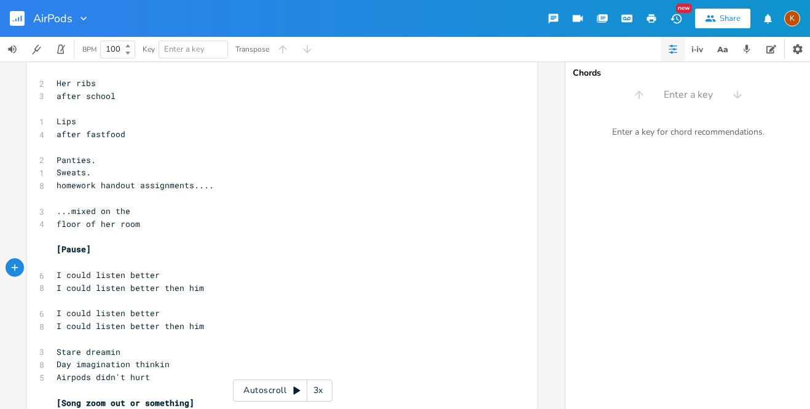
scroll to position [1617, 0]
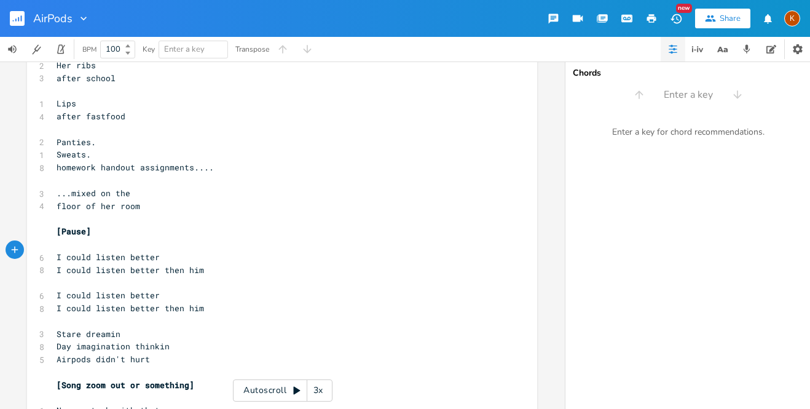
click at [178, 353] on pre "Airpods didn't hurt" at bounding box center [276, 359] width 444 height 13
type textarea "It kind w"
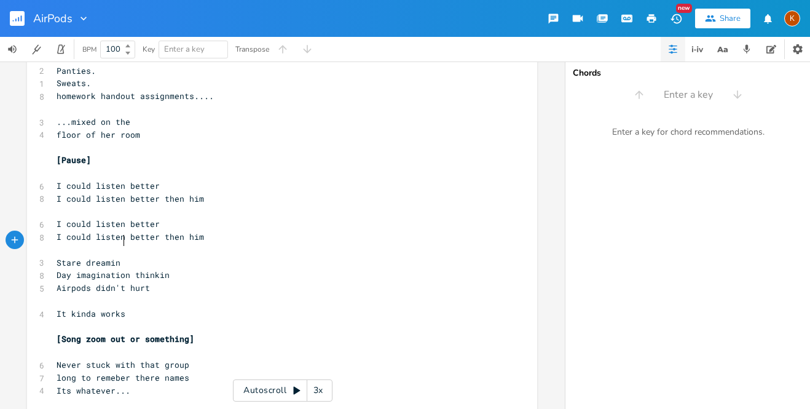
scroll to position [1714, 0]
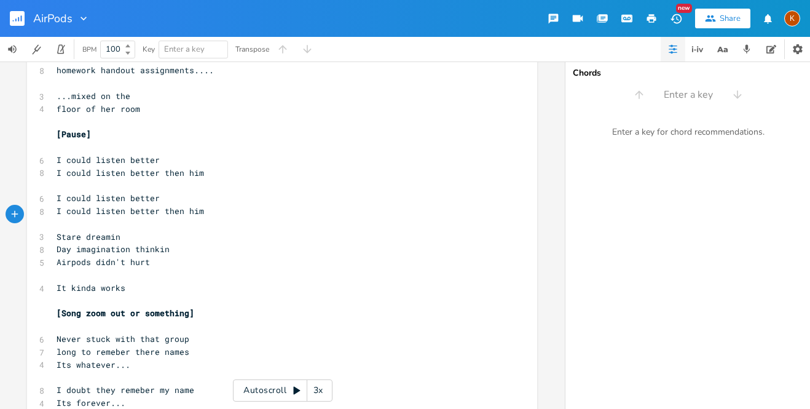
type textarea "a works"
click at [17, 29] on button "button" at bounding box center [22, 18] width 25 height 29
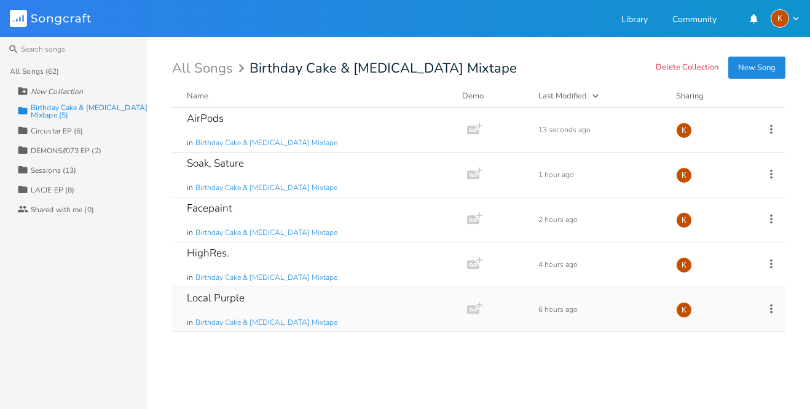
click at [326, 310] on div "Local Purple in Birthday Cake & [MEDICAL_DATA] Mixtape" at bounding box center [317, 309] width 261 height 44
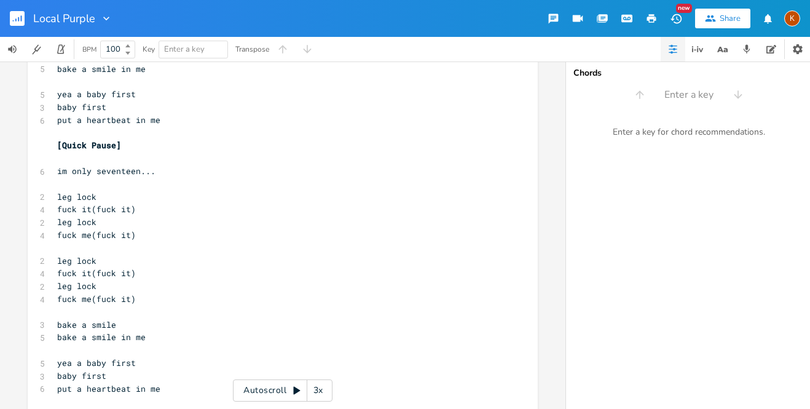
scroll to position [52, 0]
click at [138, 179] on pre "​" at bounding box center [277, 185] width 444 height 13
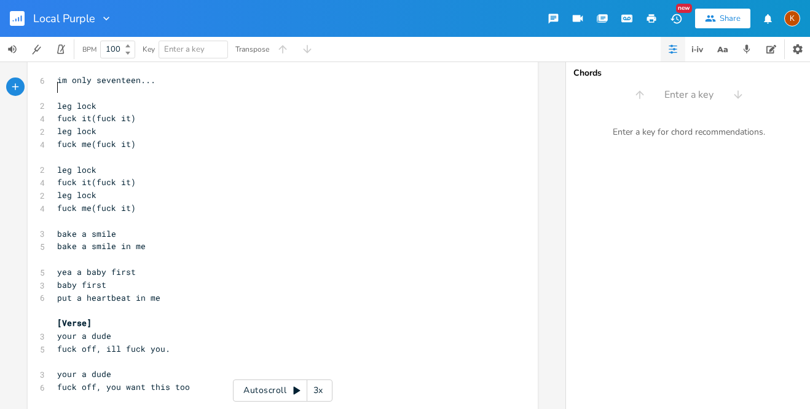
scroll to position [159, 0]
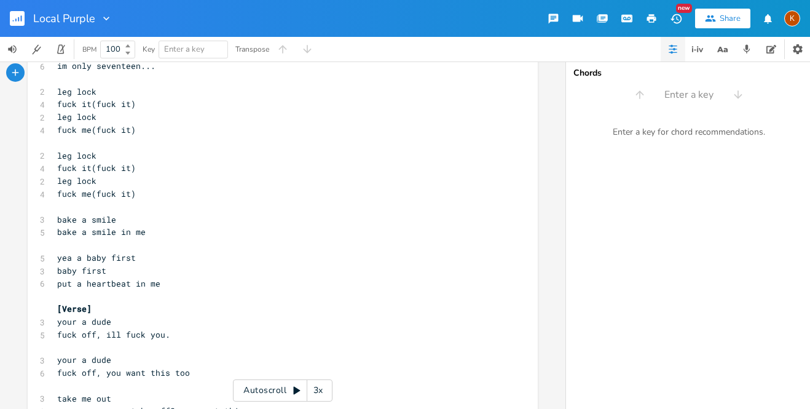
click at [147, 264] on pre "baby first" at bounding box center [277, 270] width 444 height 13
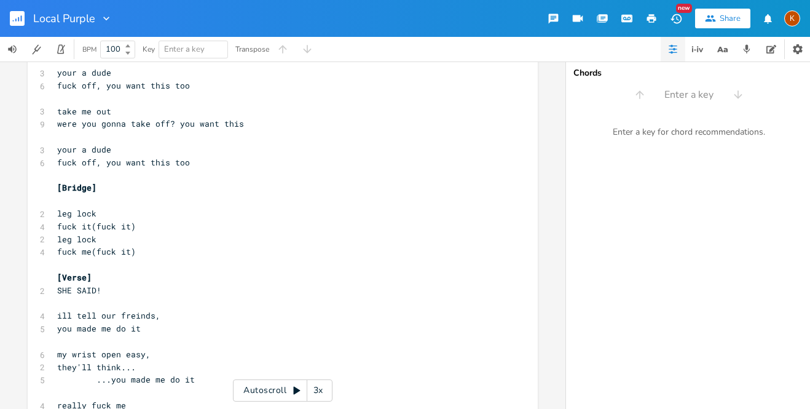
scroll to position [448, 0]
click at [82, 206] on span "leg lock" at bounding box center [76, 211] width 39 height 11
type textarea "She"
type textarea "HE SAID!"
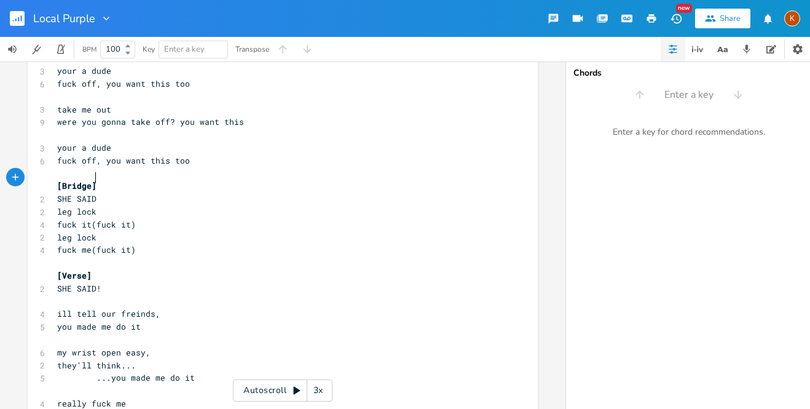
type textarea "!"
click at [99, 282] on pre "SHE SAID!" at bounding box center [277, 288] width 444 height 13
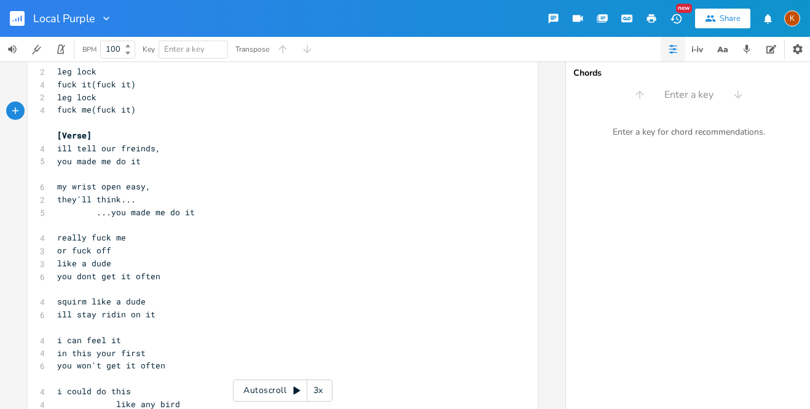
click at [60, 232] on span "really fuck me" at bounding box center [91, 237] width 69 height 11
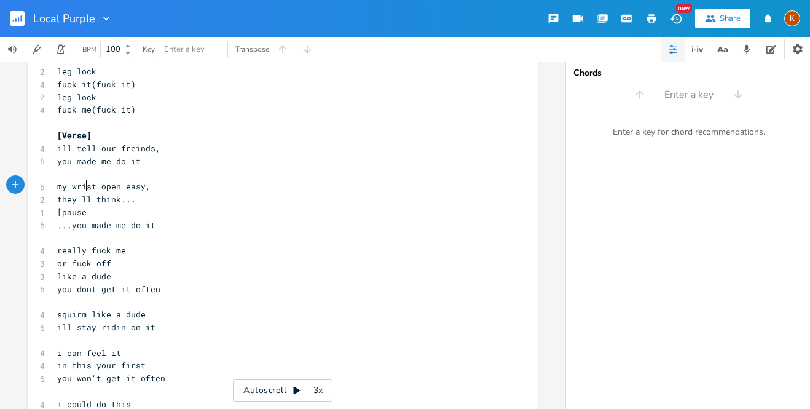
type textarea "[pause]"
type textarea "SHE SAID~"
type textarea "!"
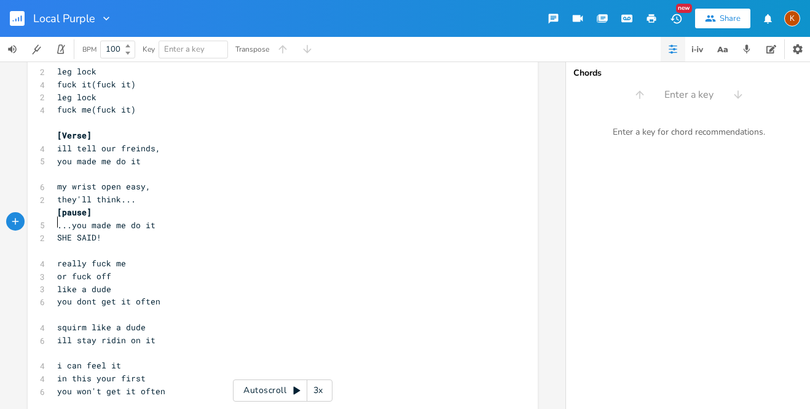
type textarea "["
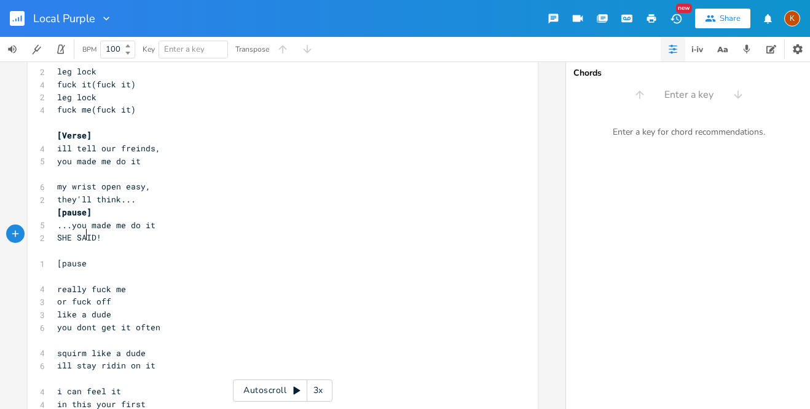
type textarea "[pause]"
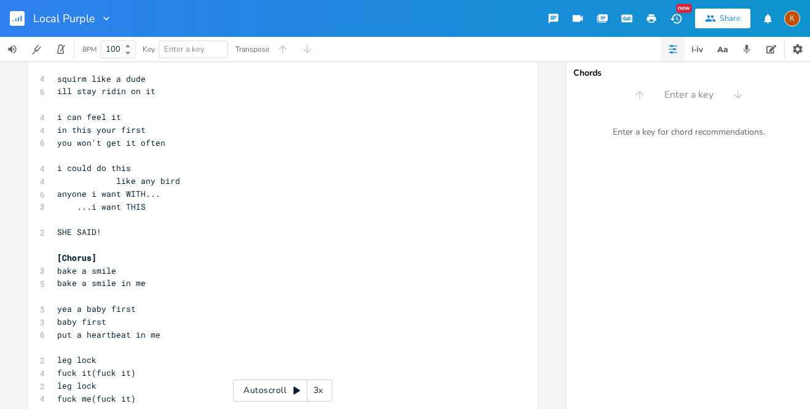
scroll to position [897, 0]
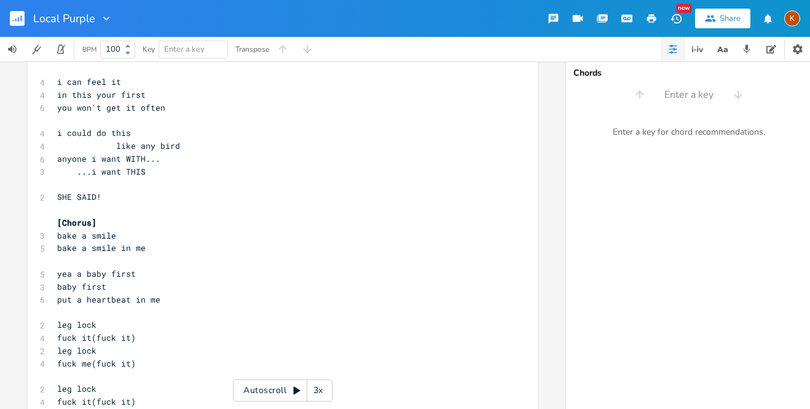
click at [103, 190] on pre "SHE SAID!" at bounding box center [277, 196] width 444 height 13
type textarea "SHE SAID!"
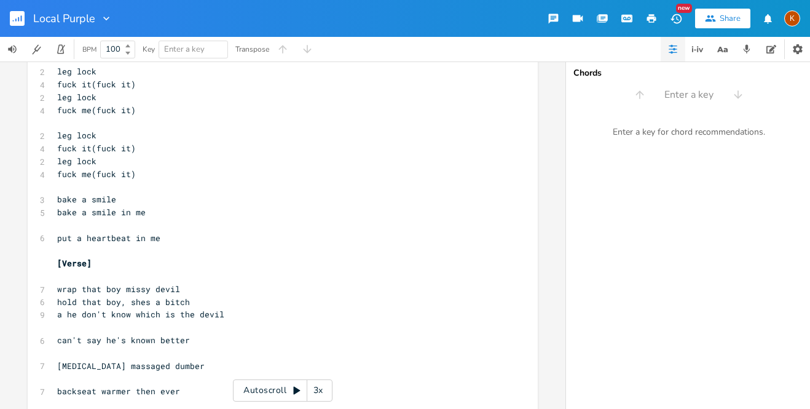
scroll to position [1165, 0]
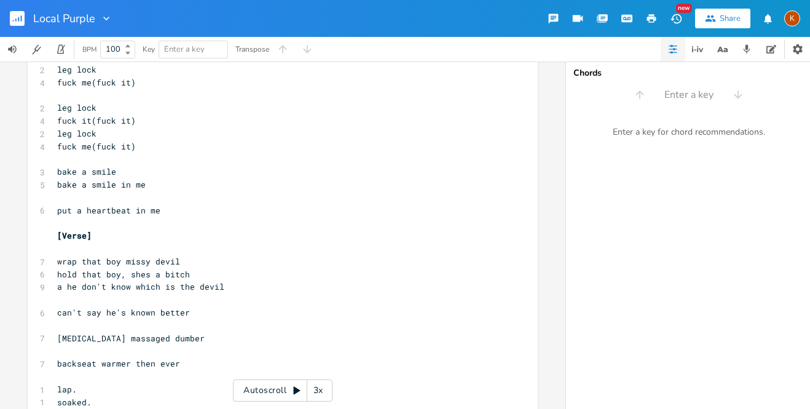
click at [85, 293] on pre "​" at bounding box center [277, 299] width 444 height 13
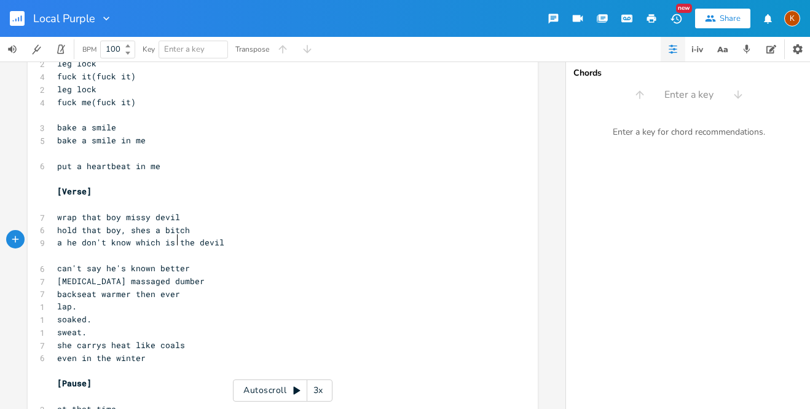
scroll to position [1210, 0]
click at [130, 288] on span "backseat warmer then ever" at bounding box center [118, 293] width 123 height 11
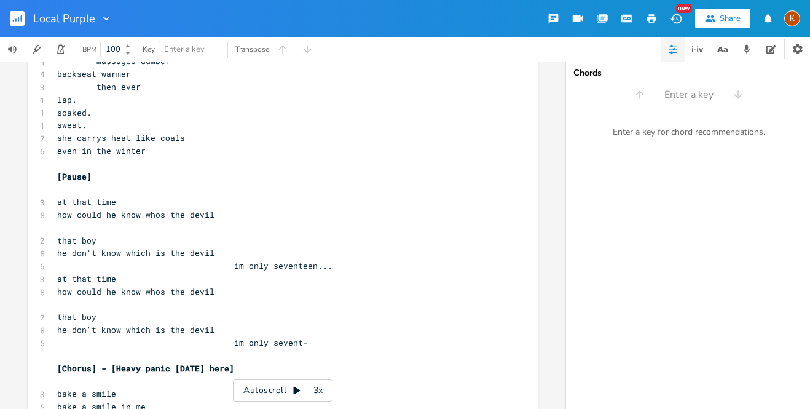
scroll to position [1459, 0]
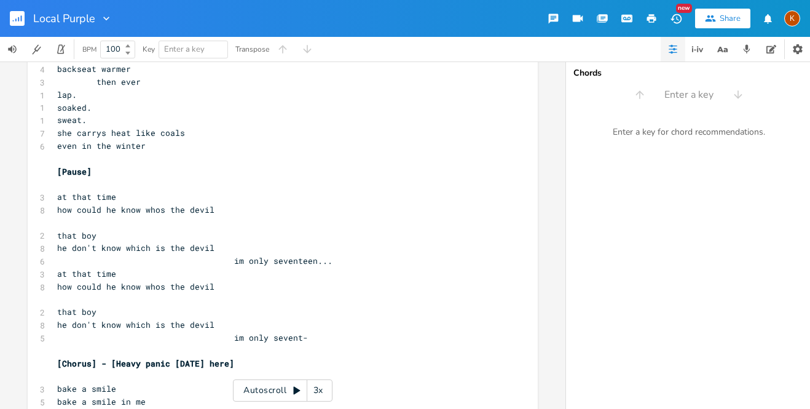
click at [345, 267] on pre "at that time" at bounding box center [277, 273] width 444 height 13
click at [340, 242] on pre "he don't know which is the devil" at bounding box center [277, 248] width 444 height 13
click at [336, 254] on pre "im only seventeen..." at bounding box center [277, 260] width 444 height 13
type textarea "[layered chorus]"
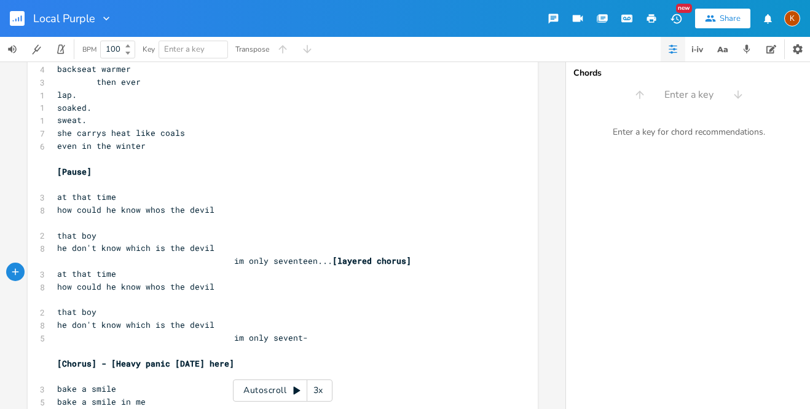
scroll to position [0, 2]
click at [113, 369] on pre "​" at bounding box center [277, 375] width 444 height 13
type textarea "She said"
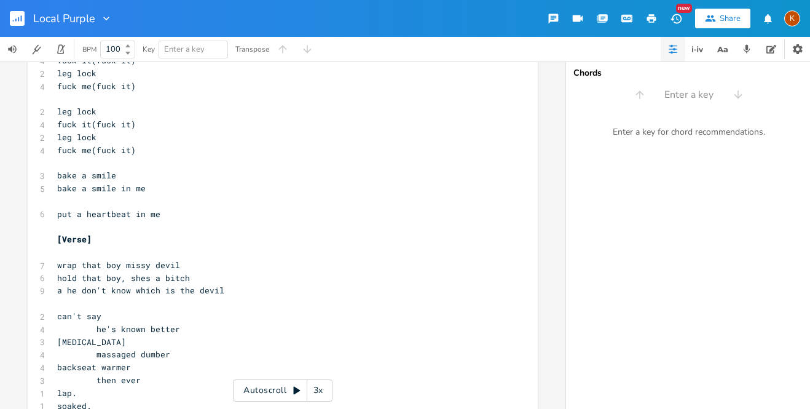
scroll to position [540, 0]
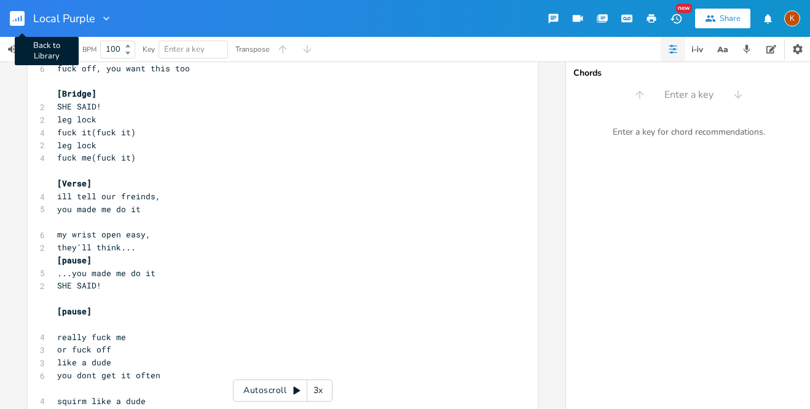
type textarea "HE SAID!"
click at [11, 22] on rect "button" at bounding box center [17, 18] width 15 height 15
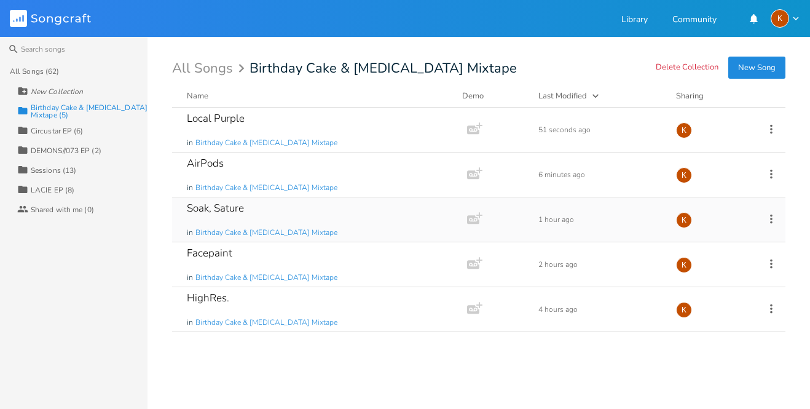
click at [339, 210] on div "Soak, Sature in Birthday Cake & [MEDICAL_DATA] Mixtape" at bounding box center [317, 219] width 261 height 44
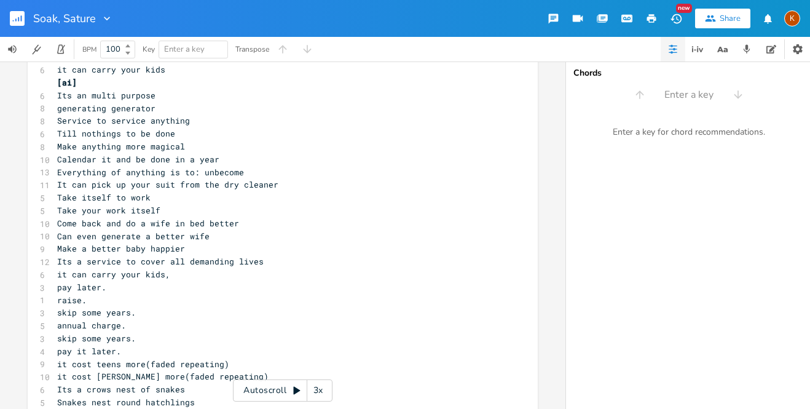
scroll to position [1607, 0]
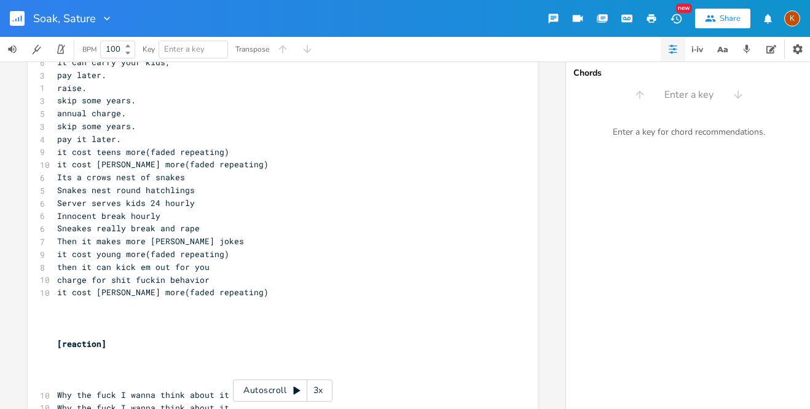
click at [104, 324] on pre "​" at bounding box center [277, 330] width 444 height 13
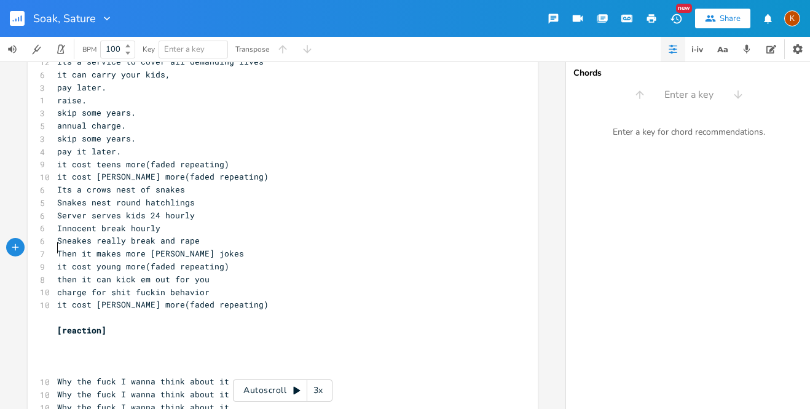
scroll to position [1582, 0]
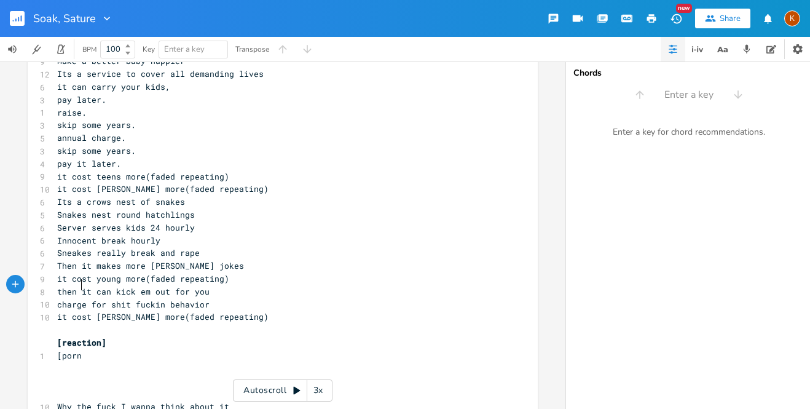
type textarea "[porn]"
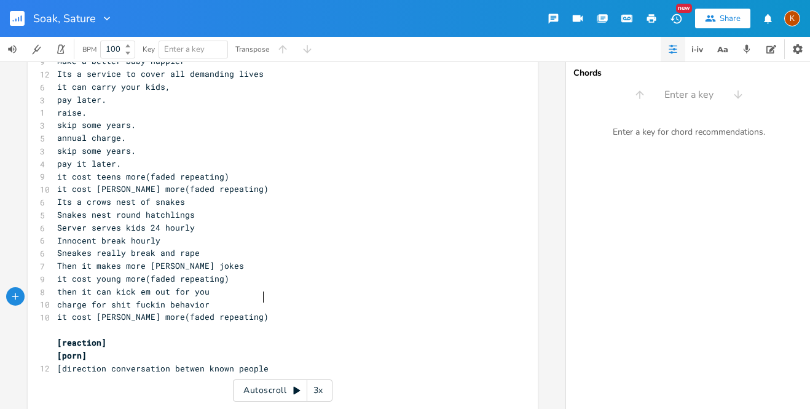
type textarea "[direction conversation betwen known people]"
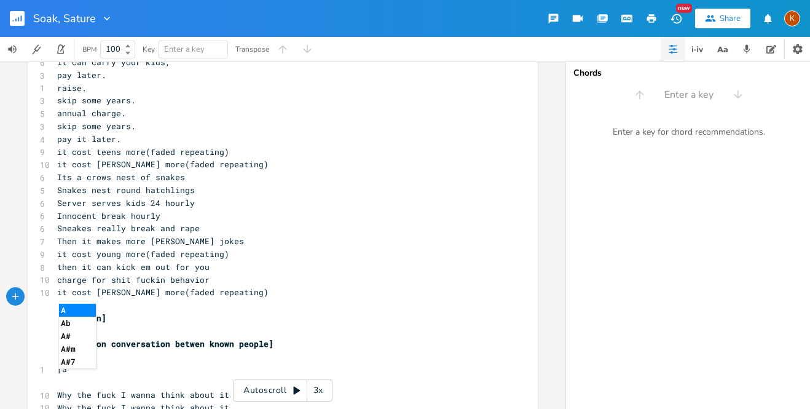
type textarea "[ac"
type textarea "decending finale]"
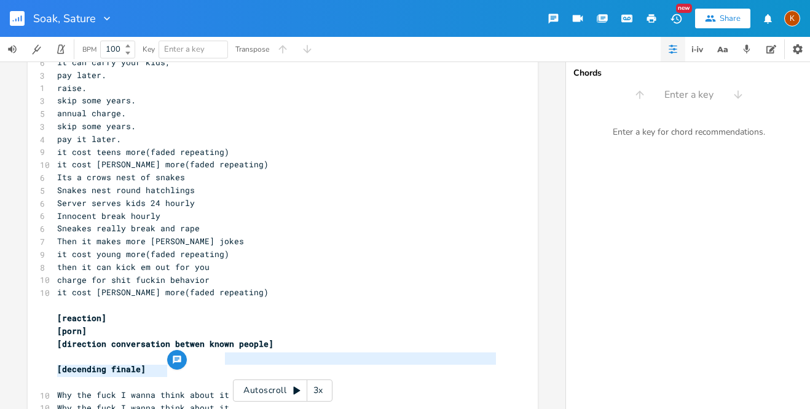
type textarea "Fuck worth thinkin bout"
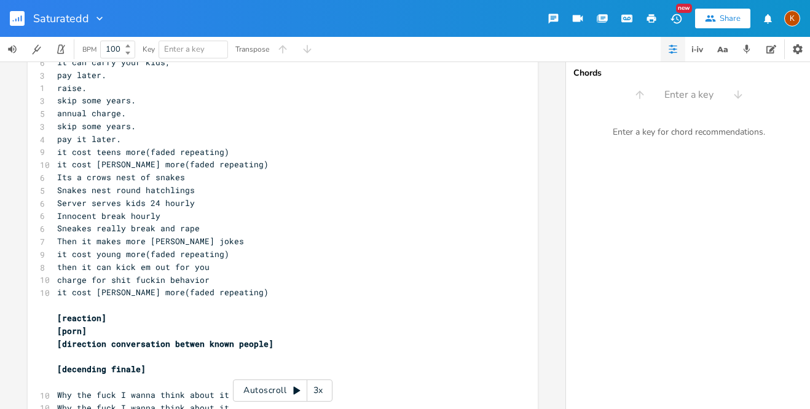
type input "Saturated"
click at [22, 17] on rect "button" at bounding box center [17, 18] width 15 height 15
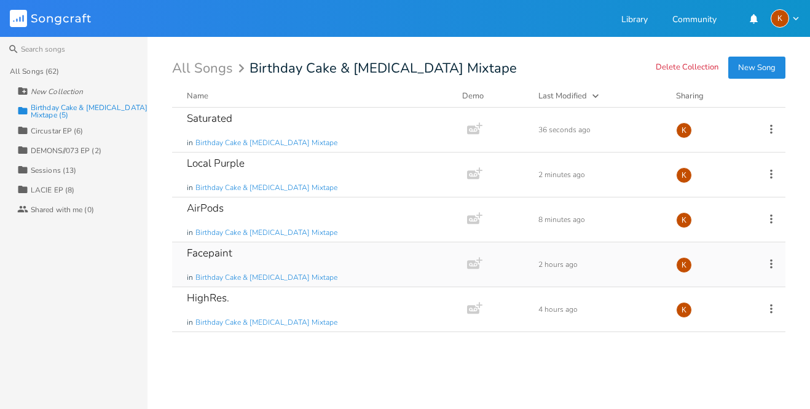
click at [772, 266] on icon at bounding box center [771, 263] width 2 height 9
click at [718, 326] on span "Collection Collections" at bounding box center [701, 324] width 49 height 9
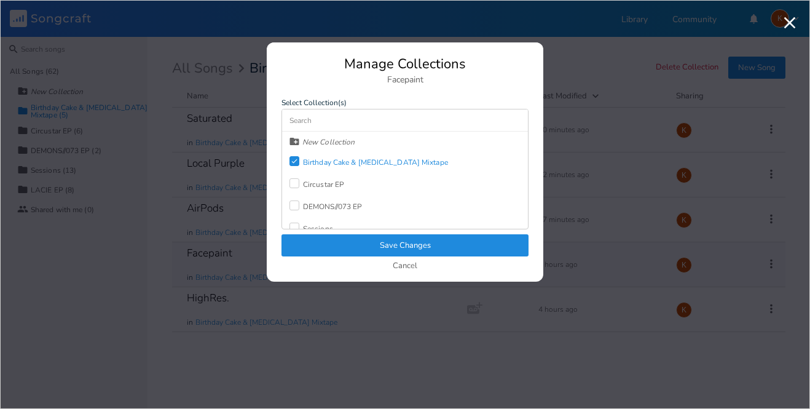
click at [308, 160] on div "Birthday Cake & [MEDICAL_DATA] Mixtape" at bounding box center [375, 162] width 145 height 7
click at [382, 253] on button "Save Changes" at bounding box center [404, 245] width 247 height 22
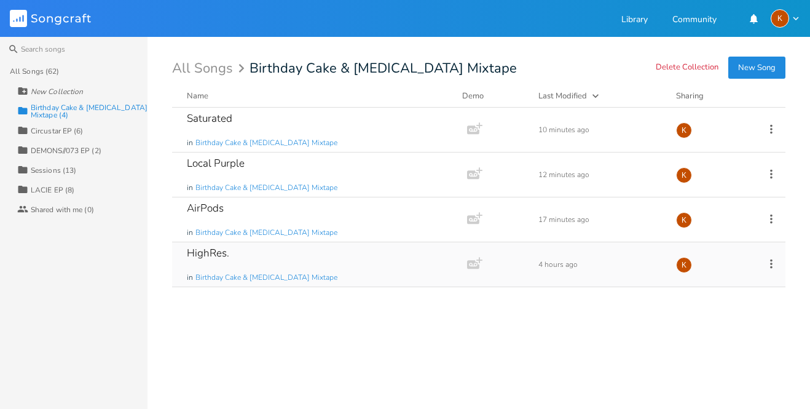
click at [771, 262] on icon at bounding box center [771, 263] width 2 height 9
click at [720, 320] on span "Collection Collections" at bounding box center [701, 324] width 49 height 9
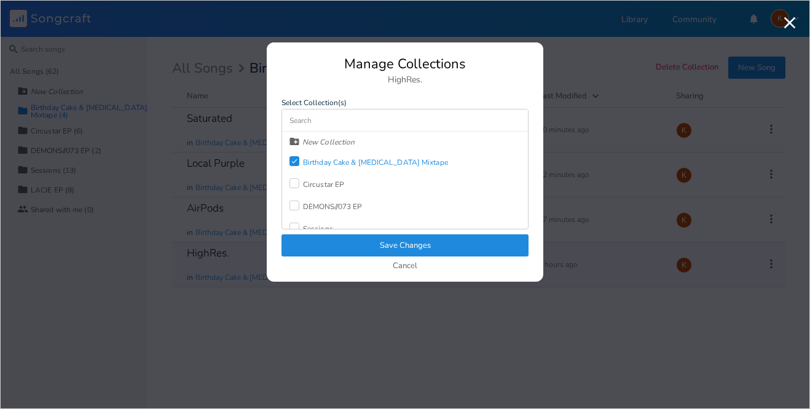
click at [417, 159] on div "Birthday Cake & [MEDICAL_DATA] Mixtape" at bounding box center [375, 162] width 145 height 7
click at [452, 243] on button "Save Changes" at bounding box center [404, 245] width 247 height 22
